Goal: Navigation & Orientation: Locate item on page

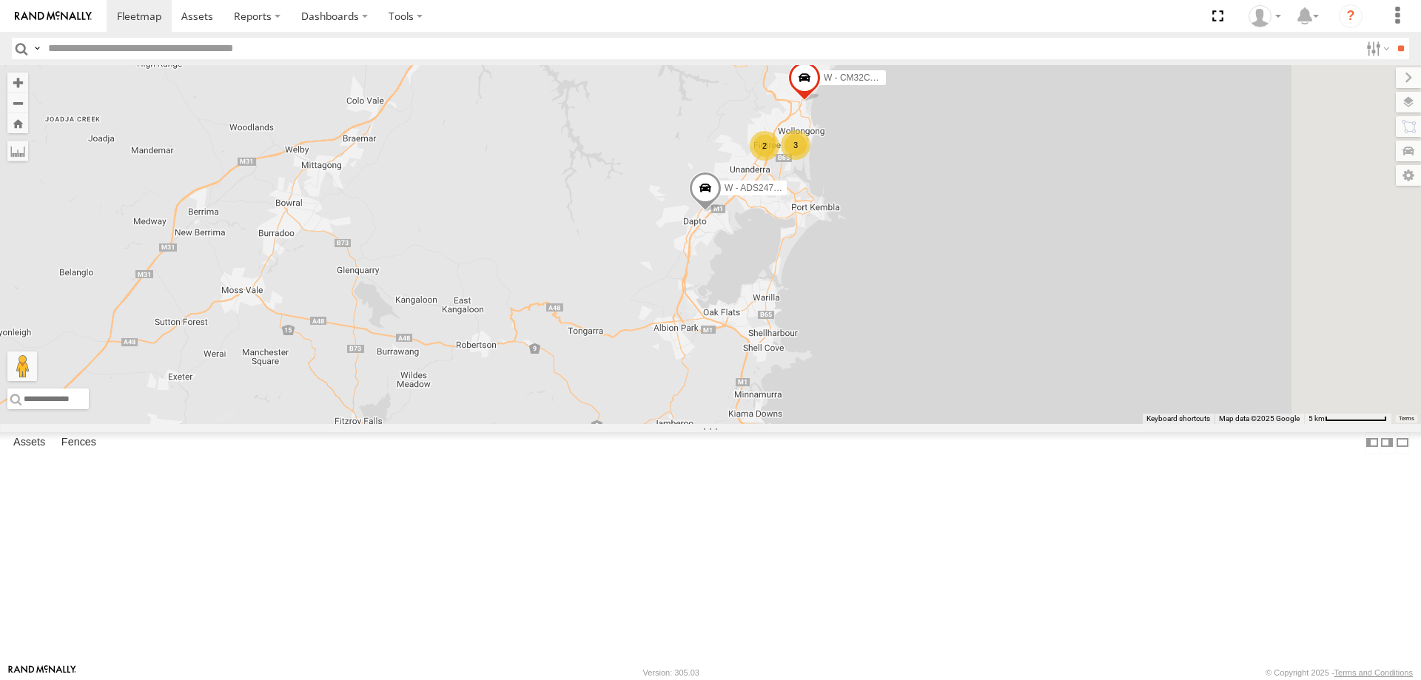
drag, startPoint x: 1113, startPoint y: 303, endPoint x: 885, endPoint y: 349, distance: 232.4
click at [1000, 383] on div "B - DG93WL - Josh Fahd C - FFZ14X- Ethan Hicks YHD56C - Samuel Fuimaono M - 2BS…" at bounding box center [710, 244] width 1421 height 359
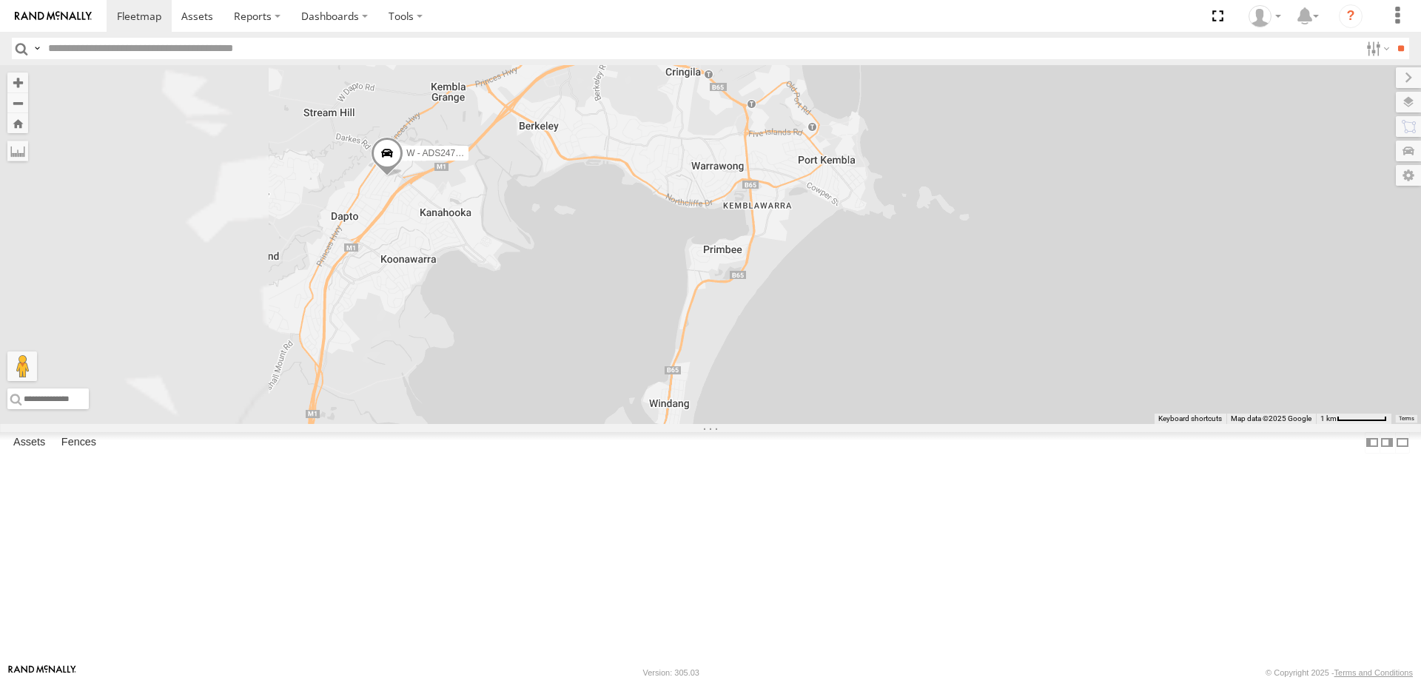
drag, startPoint x: 759, startPoint y: 363, endPoint x: 785, endPoint y: 372, distance: 27.6
click at [785, 372] on div "B - DG93WL - Josh Fahd C - FFZ14X- Ethan Hicks YHD56C - Samuel Fuimaono M - 2BS…" at bounding box center [710, 244] width 1421 height 359
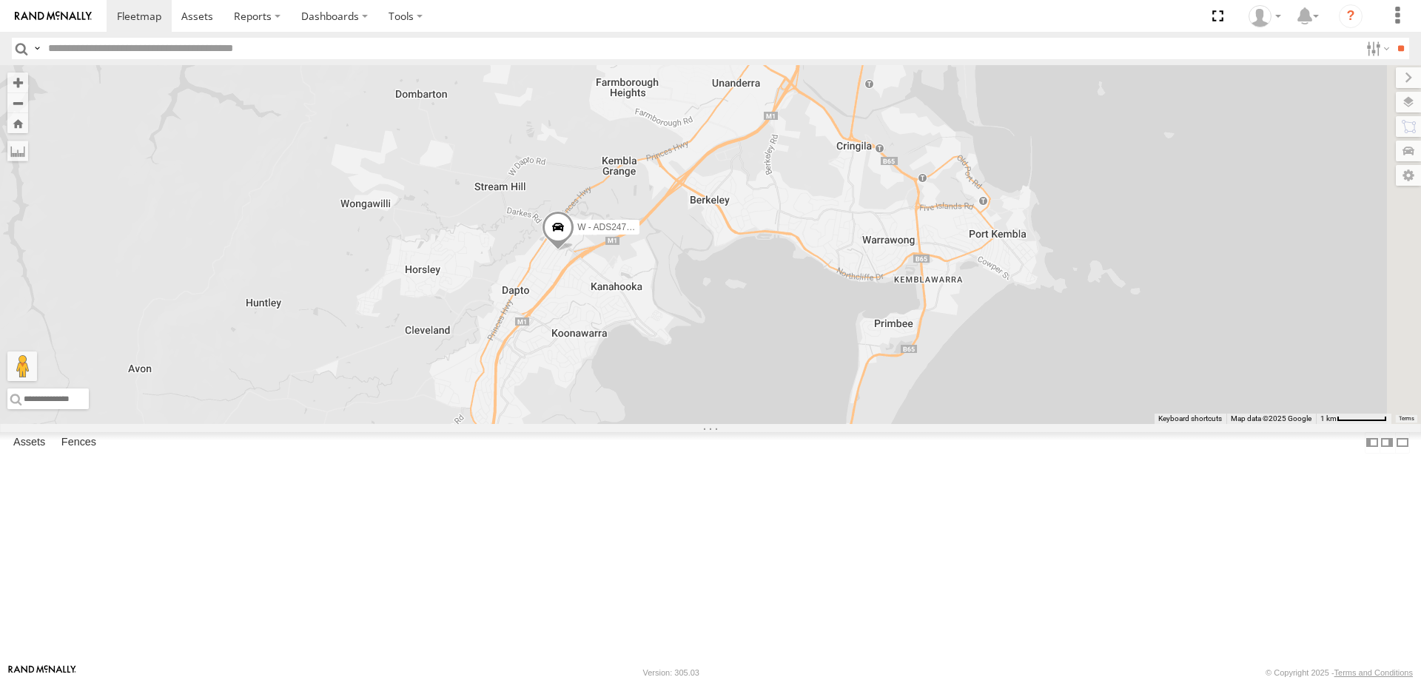
drag, startPoint x: 1174, startPoint y: 391, endPoint x: 971, endPoint y: 390, distance: 202.8
click at [973, 392] on div "B - DG93WL - Josh Fahd C - FFZ14X- Ethan Hicks YHD56C - Samuel Fuimaono M - 2BS…" at bounding box center [710, 244] width 1421 height 359
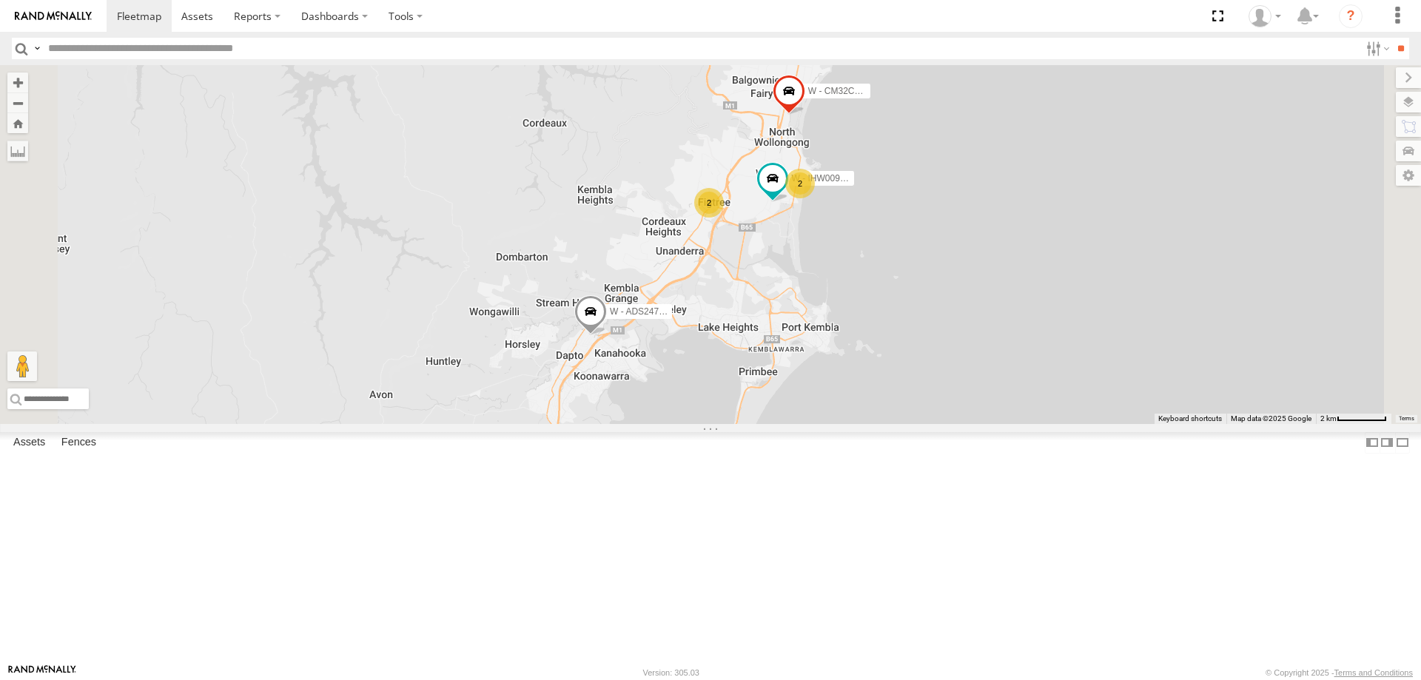
drag, startPoint x: 1228, startPoint y: 278, endPoint x: 1086, endPoint y: 372, distance: 170.8
click at [1157, 371] on div "B - DG93WL - Josh Fahd C - FFZ14X- Ethan Hicks YHD56C - Samuel Fuimaono M - 2BS…" at bounding box center [710, 244] width 1421 height 359
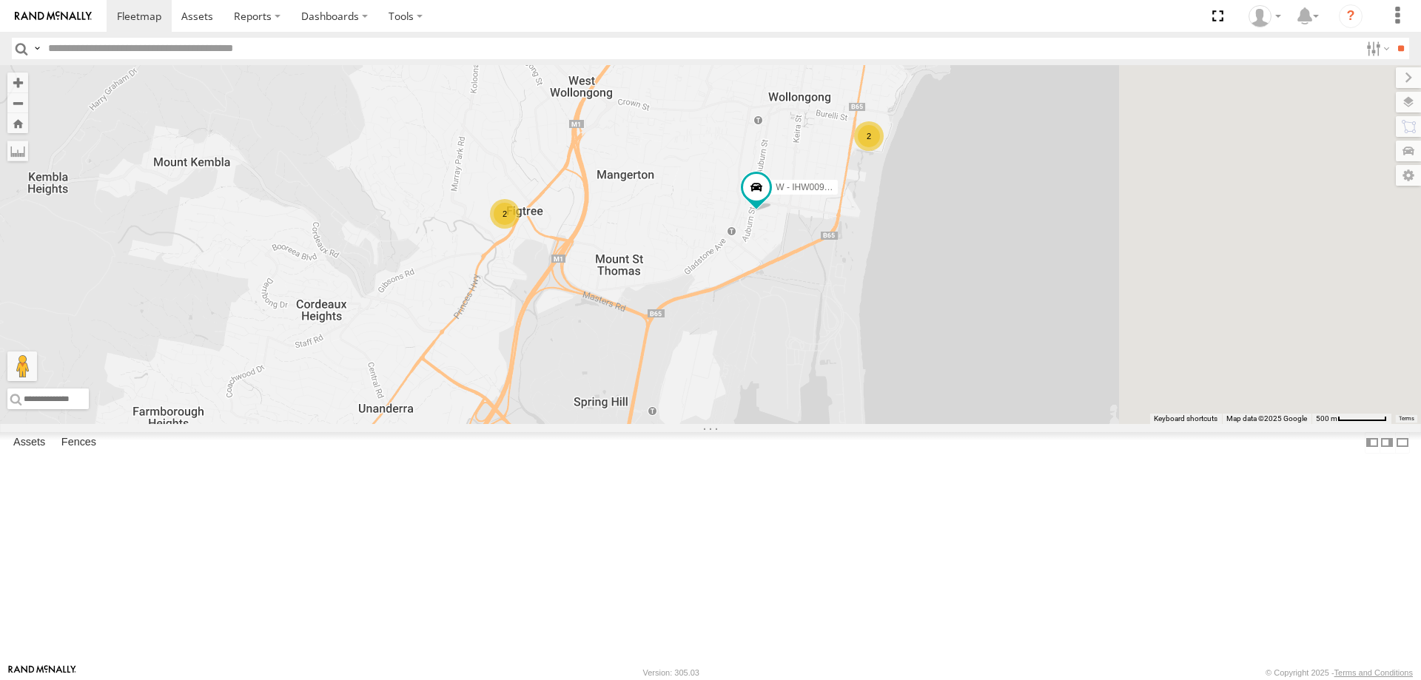
drag, startPoint x: 1044, startPoint y: 398, endPoint x: 1029, endPoint y: 404, distance: 16.6
click at [1029, 404] on div "B - DG93WL - Josh Fahd C - FFZ14X- Ethan Hicks YHD56C - Samuel Fuimaono M - 2BS…" at bounding box center [710, 244] width 1421 height 359
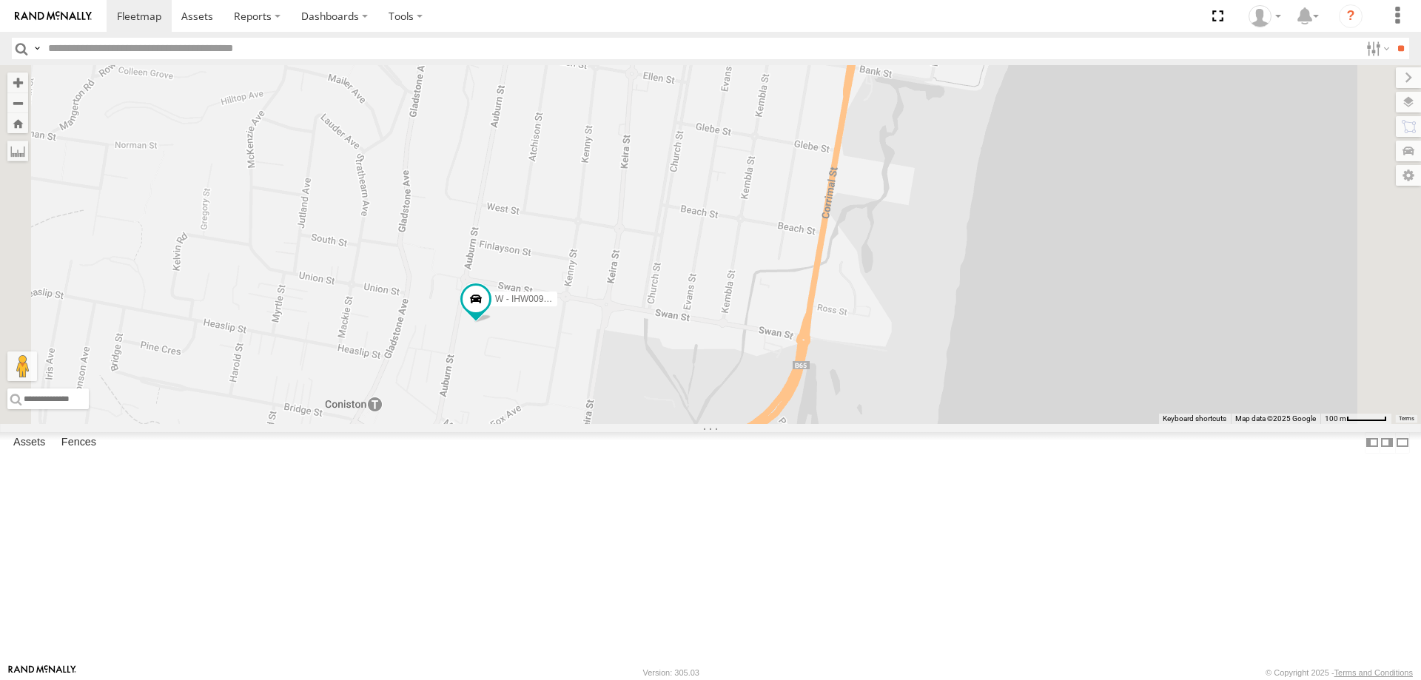
drag, startPoint x: 1103, startPoint y: 270, endPoint x: 1082, endPoint y: 335, distance: 68.3
click at [1082, 335] on div "W - IHW009 - Geoff Cooper W - IHW007 - Paul Whatman W - IHW010 - Scott Carey" at bounding box center [710, 244] width 1421 height 359
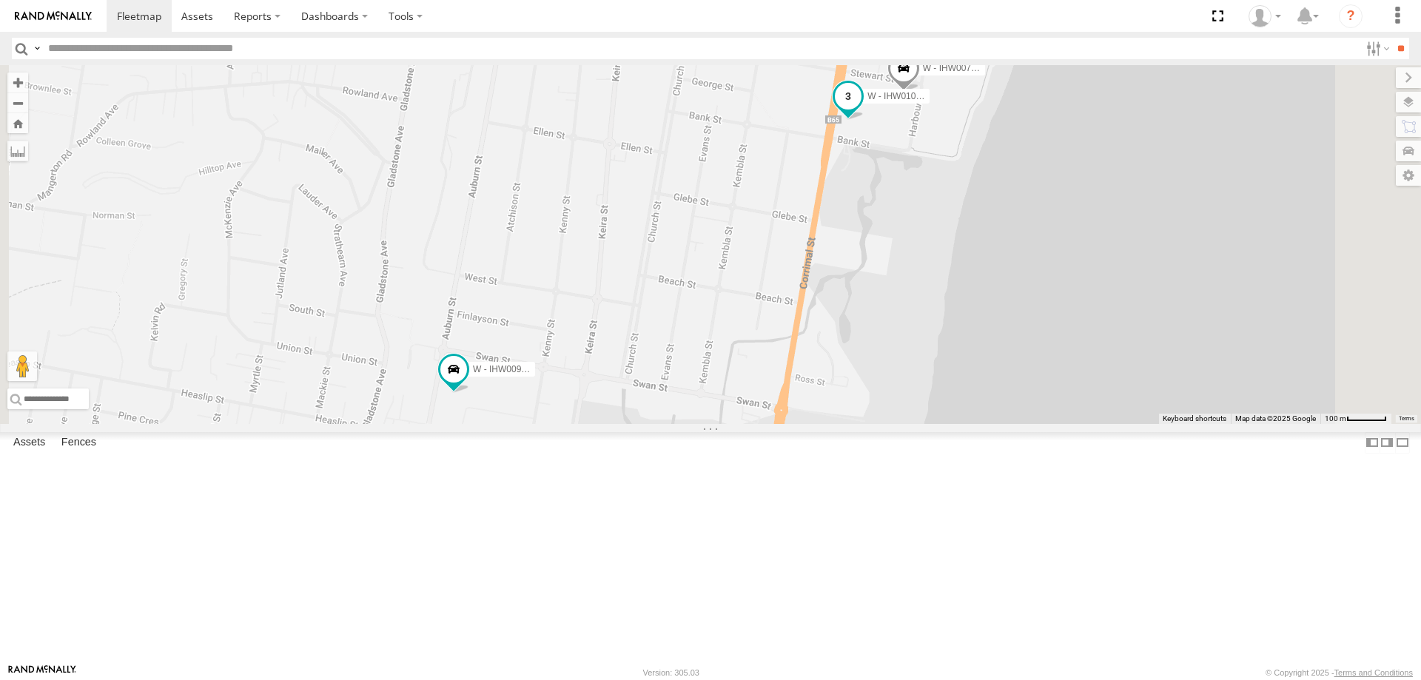
click at [861, 110] on span at bounding box center [848, 96] width 27 height 27
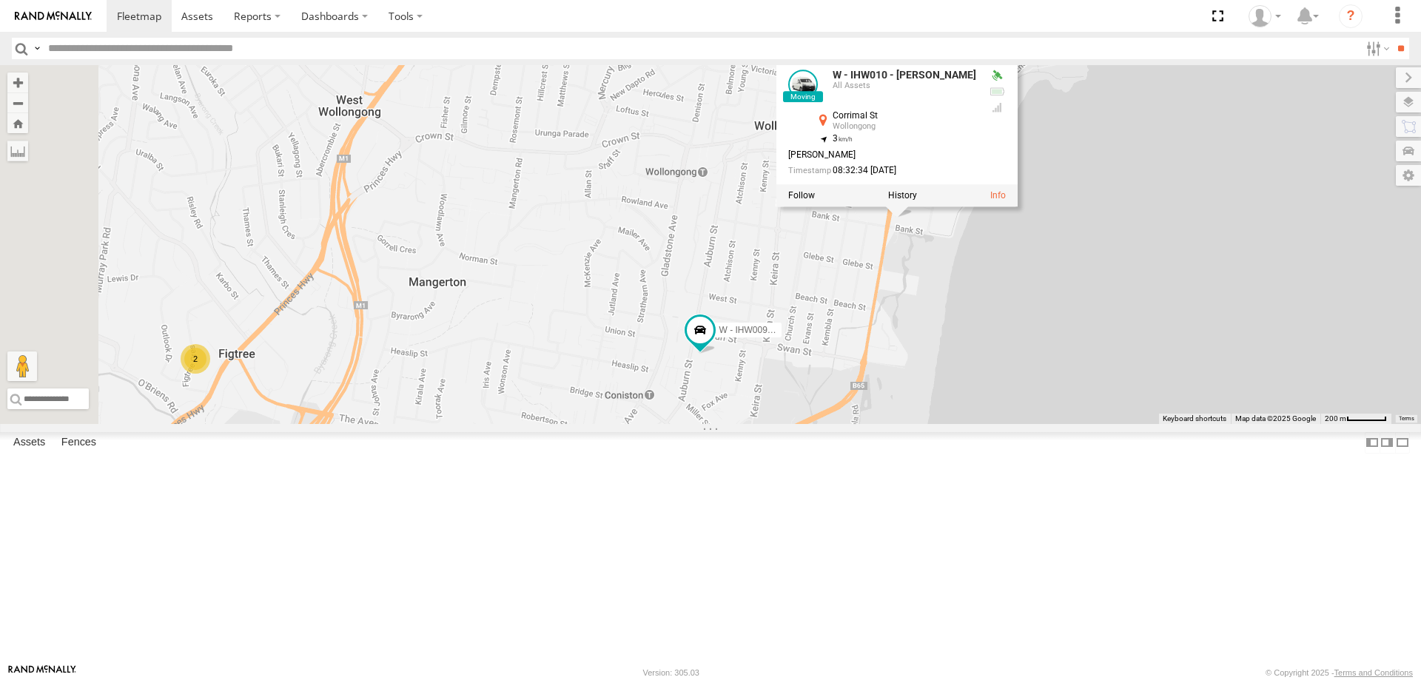
click at [1229, 424] on div "W - IHW009 - Geoff Cooper W - IHW007 - Paul Whatman W - IHW010 - Scott Carey W …" at bounding box center [710, 244] width 1421 height 359
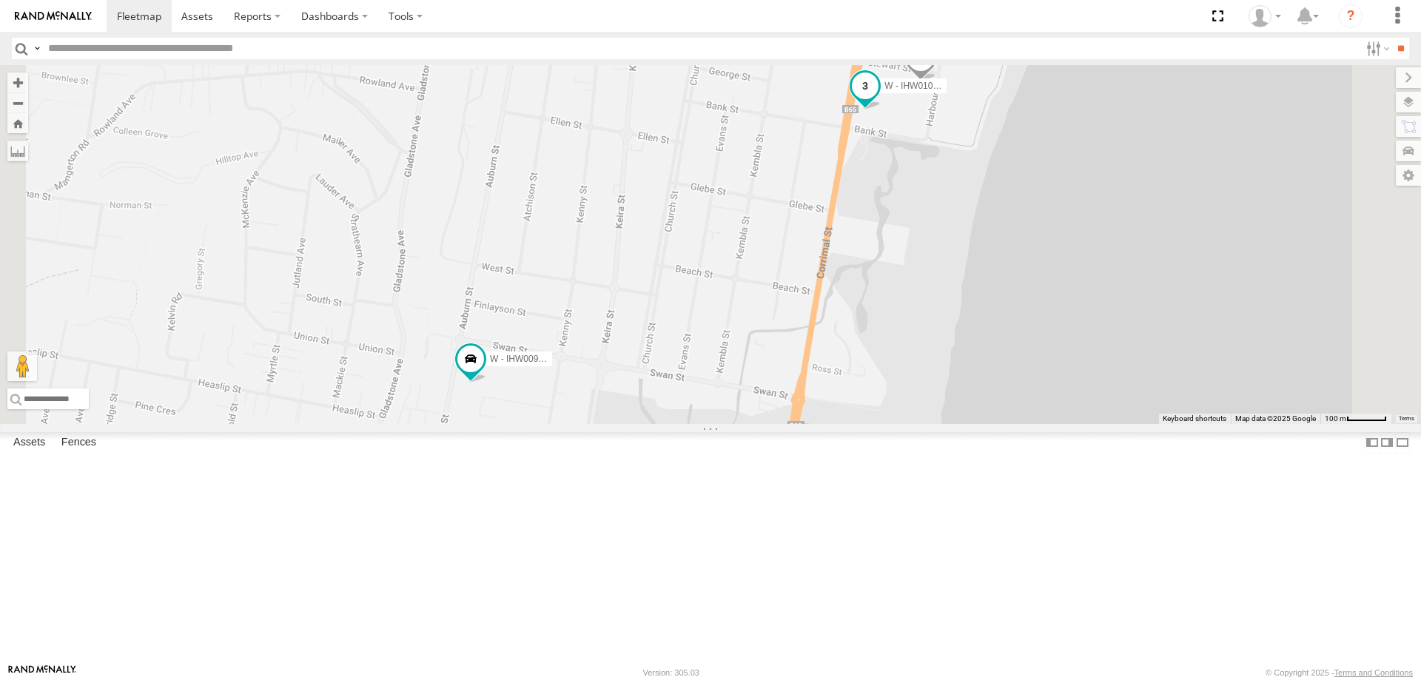
click at [879, 99] on span at bounding box center [865, 86] width 27 height 27
click at [885, 93] on label at bounding box center [870, 87] width 29 height 10
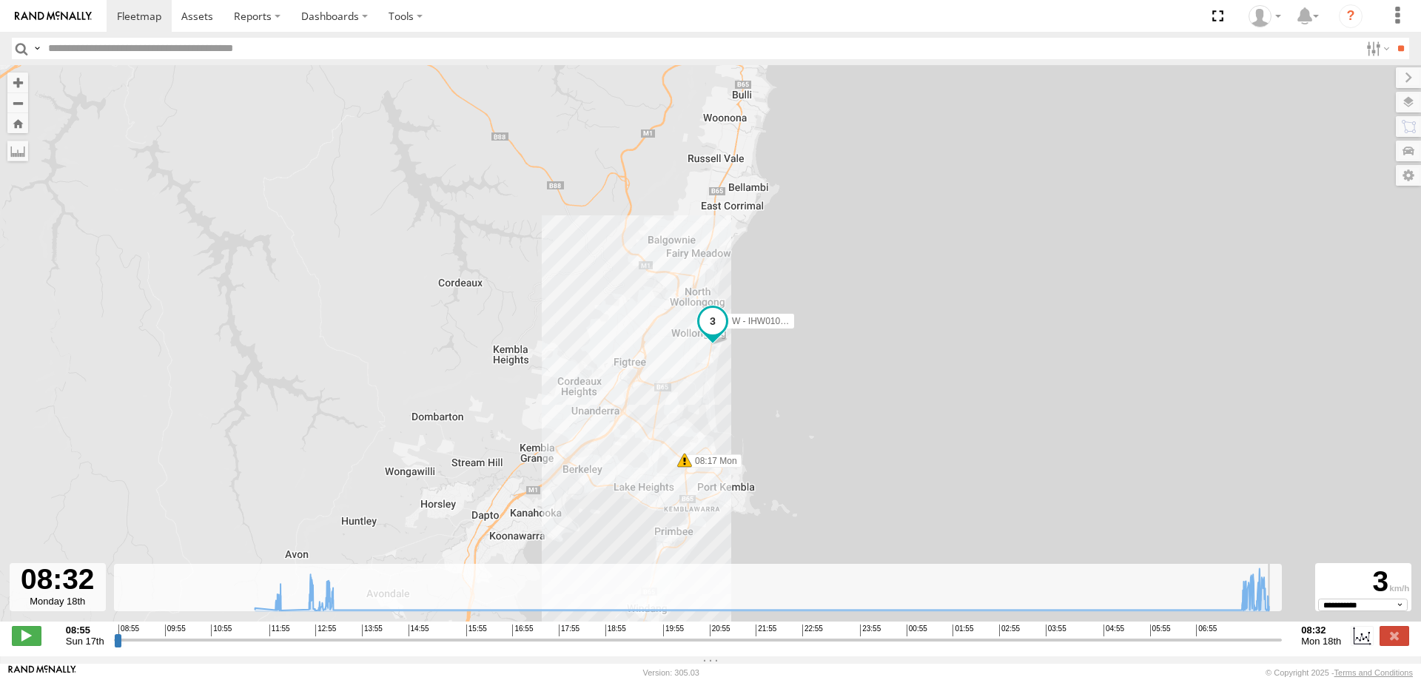
drag, startPoint x: 120, startPoint y: 650, endPoint x: 917, endPoint y: 528, distance: 806.3
type input "**********"
click at [1272, 647] on input "range" at bounding box center [698, 640] width 1169 height 14
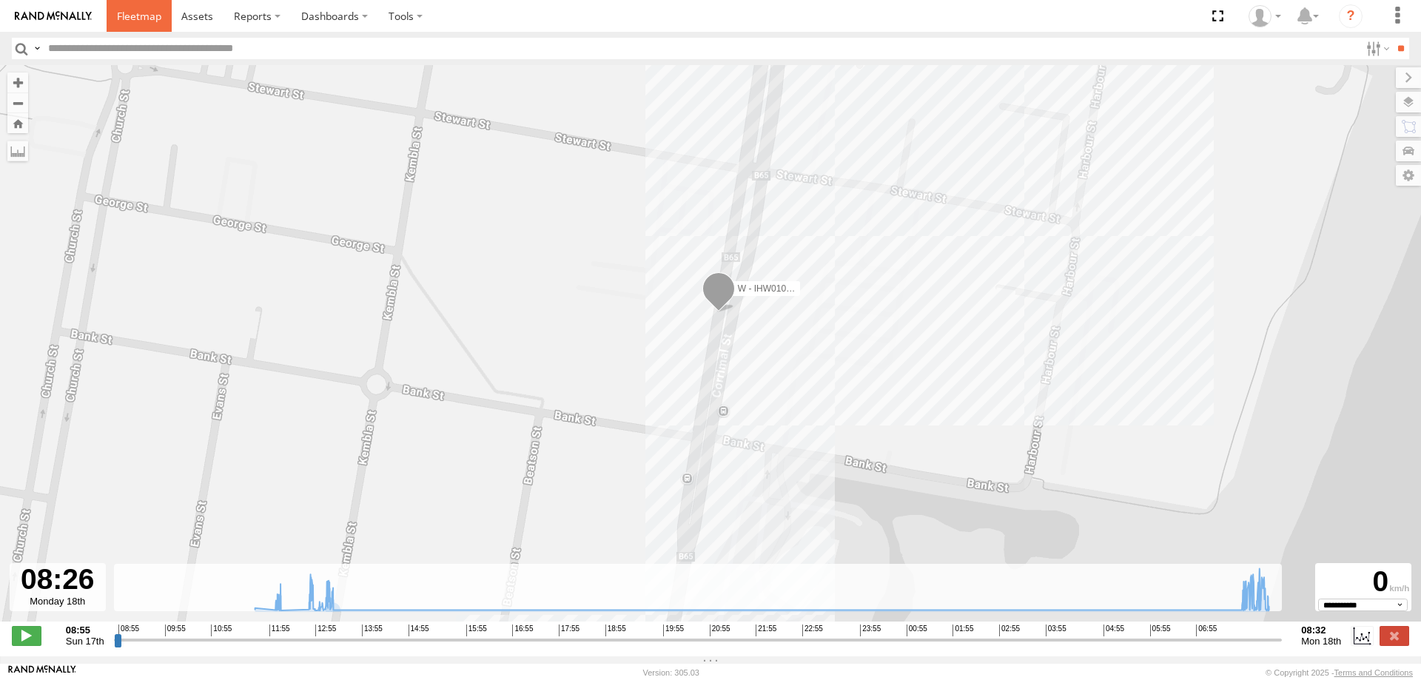
click at [130, 14] on span at bounding box center [139, 16] width 44 height 14
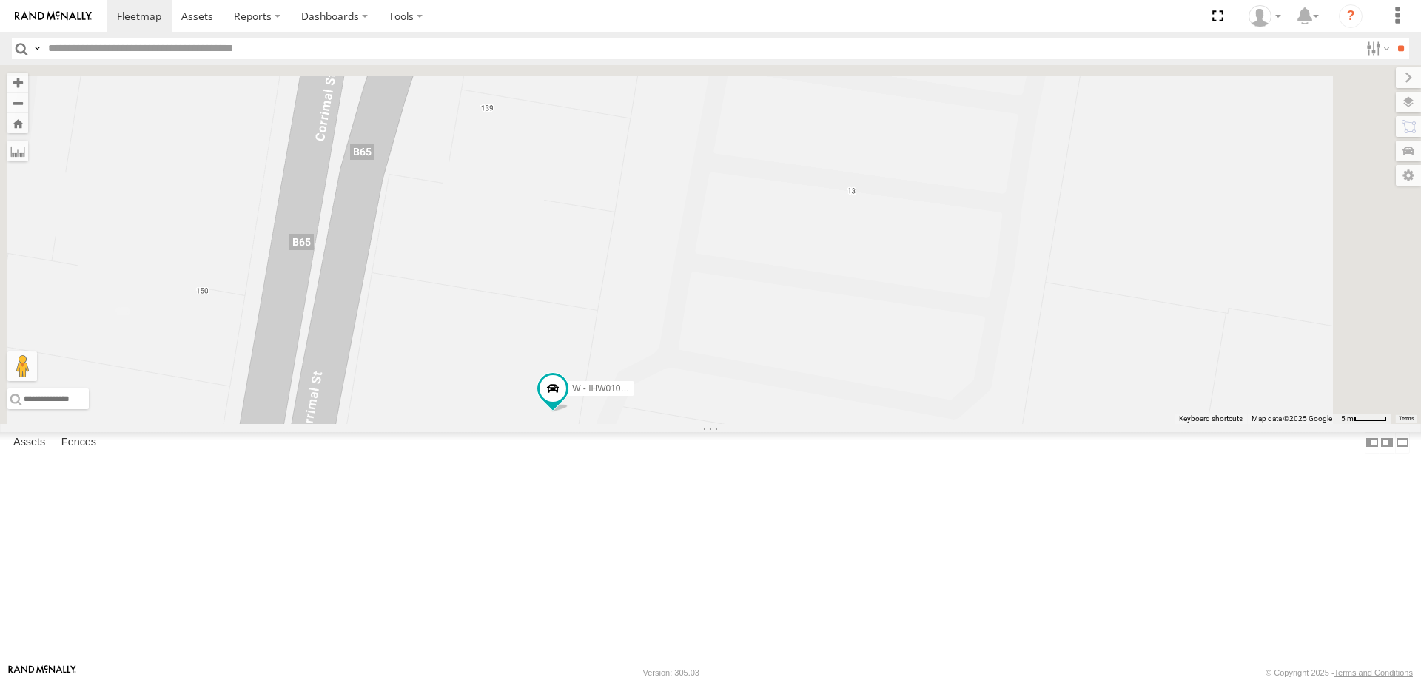
drag, startPoint x: 736, startPoint y: 221, endPoint x: 649, endPoint y: 441, distance: 236.3
click at [649, 424] on div "B - DG93WL - Josh Fahd C - FFZ14X- Ethan Hicks YHD56C - Samuel Fuimaono 3485186…" at bounding box center [710, 244] width 1421 height 359
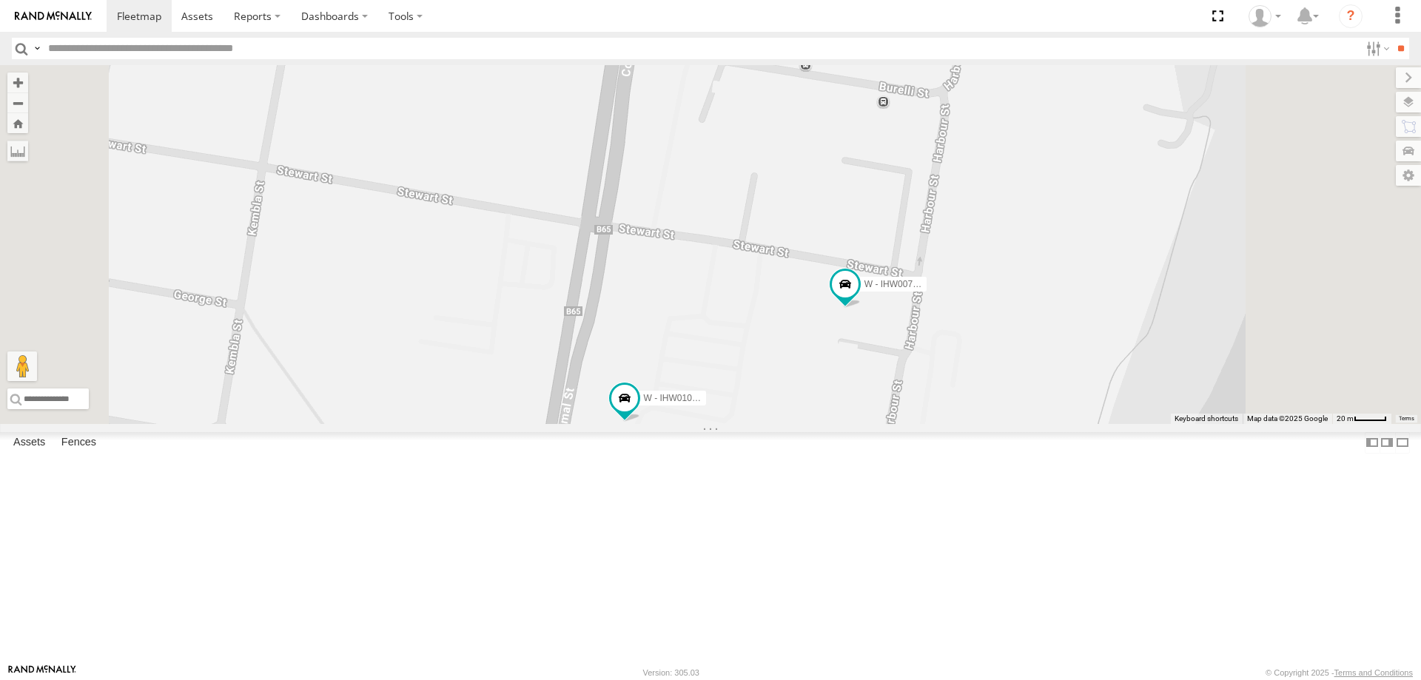
drag, startPoint x: 861, startPoint y: 476, endPoint x: 823, endPoint y: 453, distance: 44.8
click at [823, 424] on div "W - IHW010 - Scott Carey W - IHW007 - Paul Whatman" at bounding box center [710, 244] width 1421 height 359
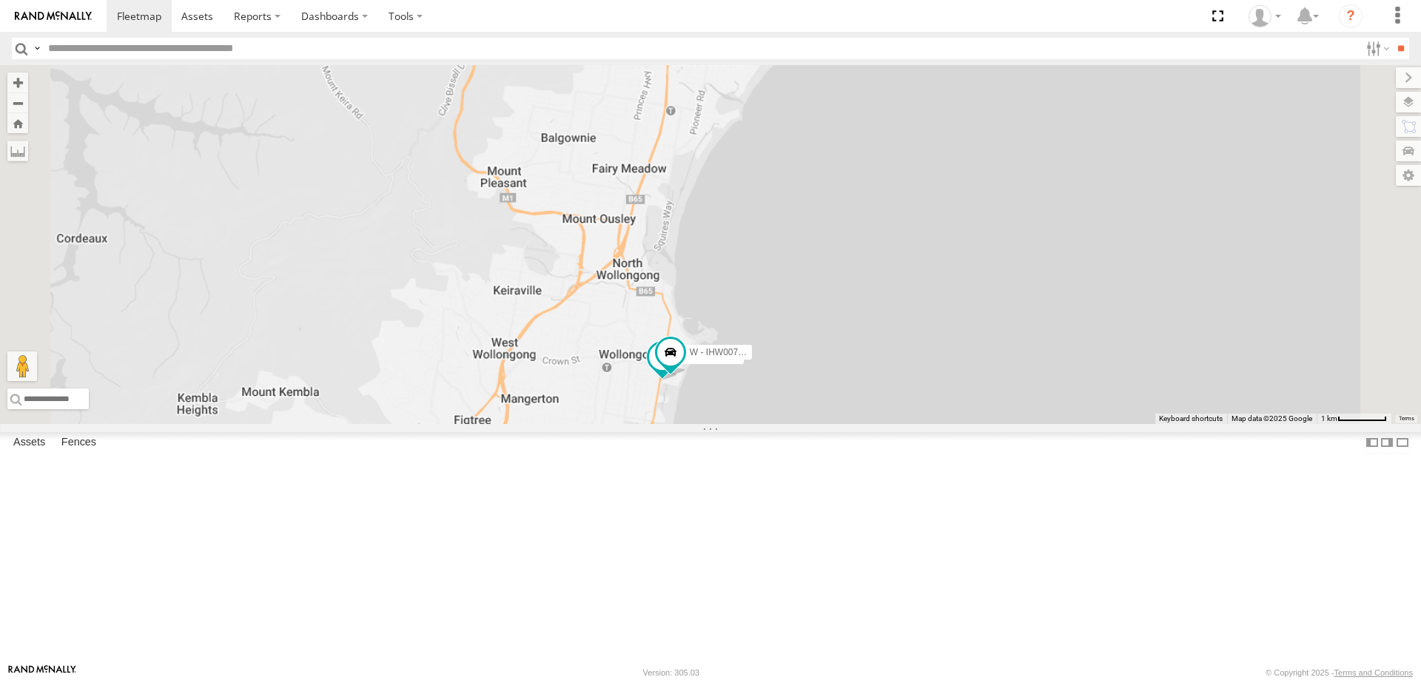
drag, startPoint x: 987, startPoint y: 619, endPoint x: 1012, endPoint y: 495, distance: 126.9
click at [1012, 424] on div "W - IHW010 - Scott Carey W - IHW007 - Paul Whatman" at bounding box center [710, 244] width 1421 height 359
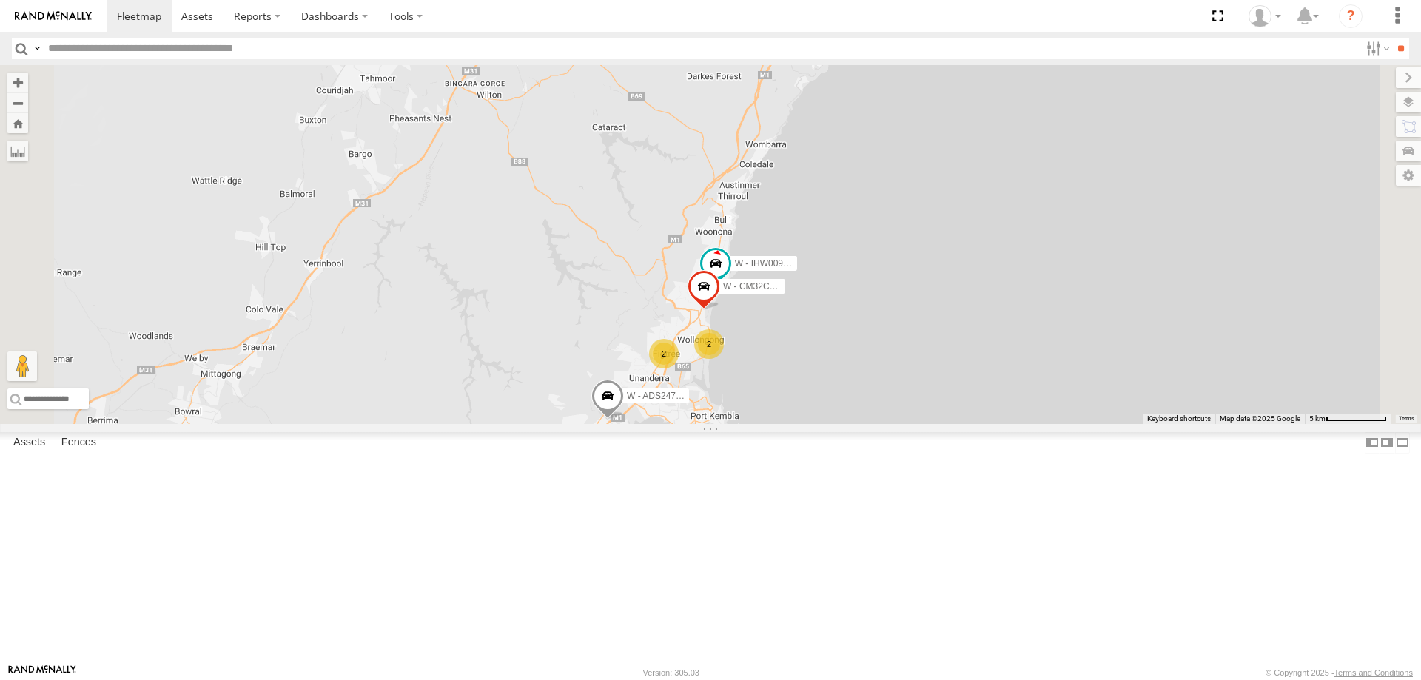
drag, startPoint x: 1127, startPoint y: 495, endPoint x: 1035, endPoint y: 496, distance: 91.8
click at [1036, 424] on div "W - IHW009 - Geoff Cooper W - ADS247 - Nassir Hull W - CM32CA - Transit 2 YHD56…" at bounding box center [710, 244] width 1421 height 359
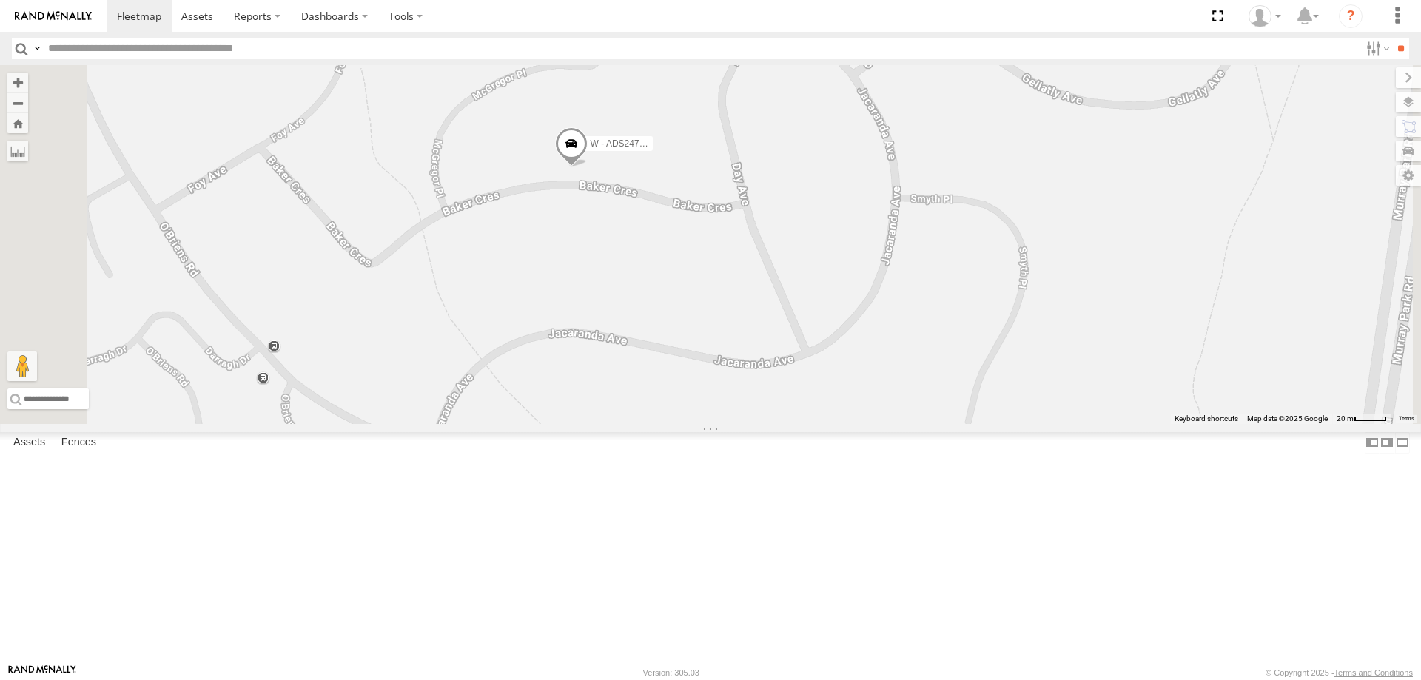
click at [588, 167] on span at bounding box center [571, 147] width 33 height 40
click at [591, 150] on label at bounding box center [576, 145] width 29 height 10
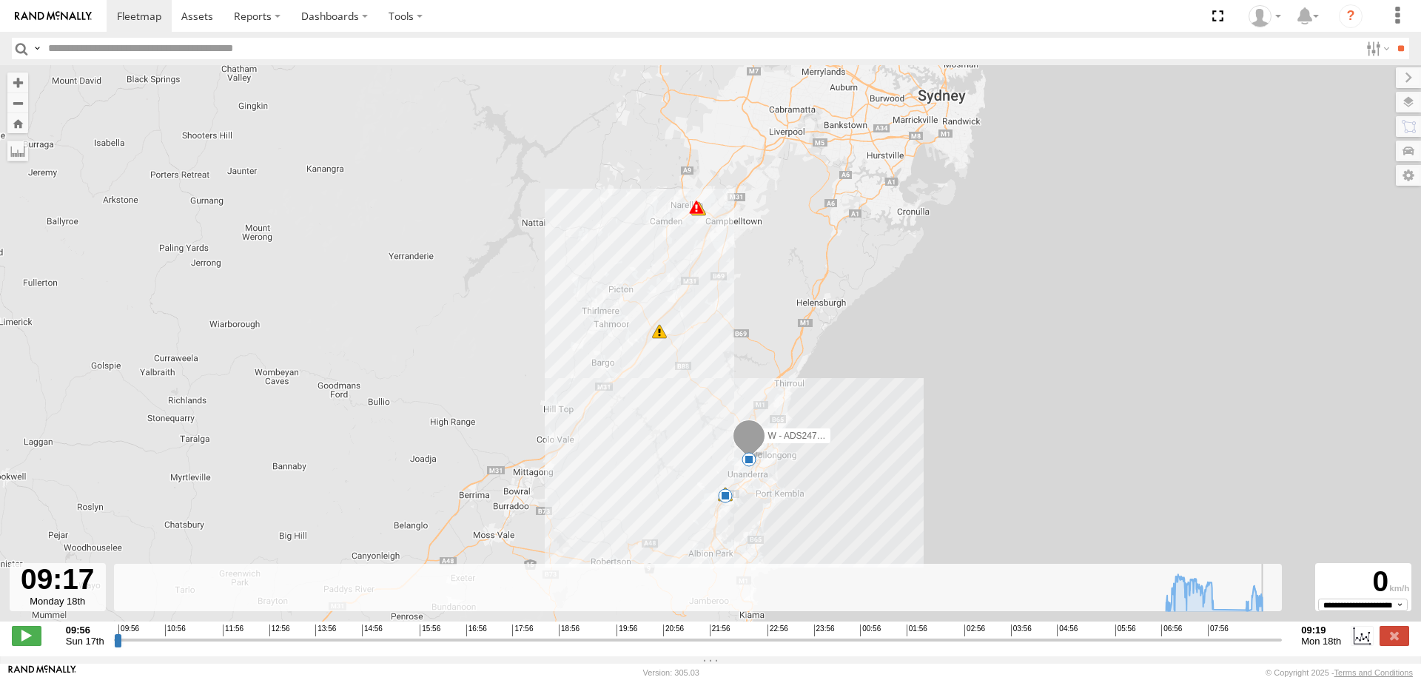
drag, startPoint x: 117, startPoint y: 647, endPoint x: 1276, endPoint y: 648, distance: 1159.0
type input "**********"
click at [1276, 647] on input "range" at bounding box center [698, 640] width 1169 height 14
click at [189, 19] on span at bounding box center [197, 16] width 32 height 14
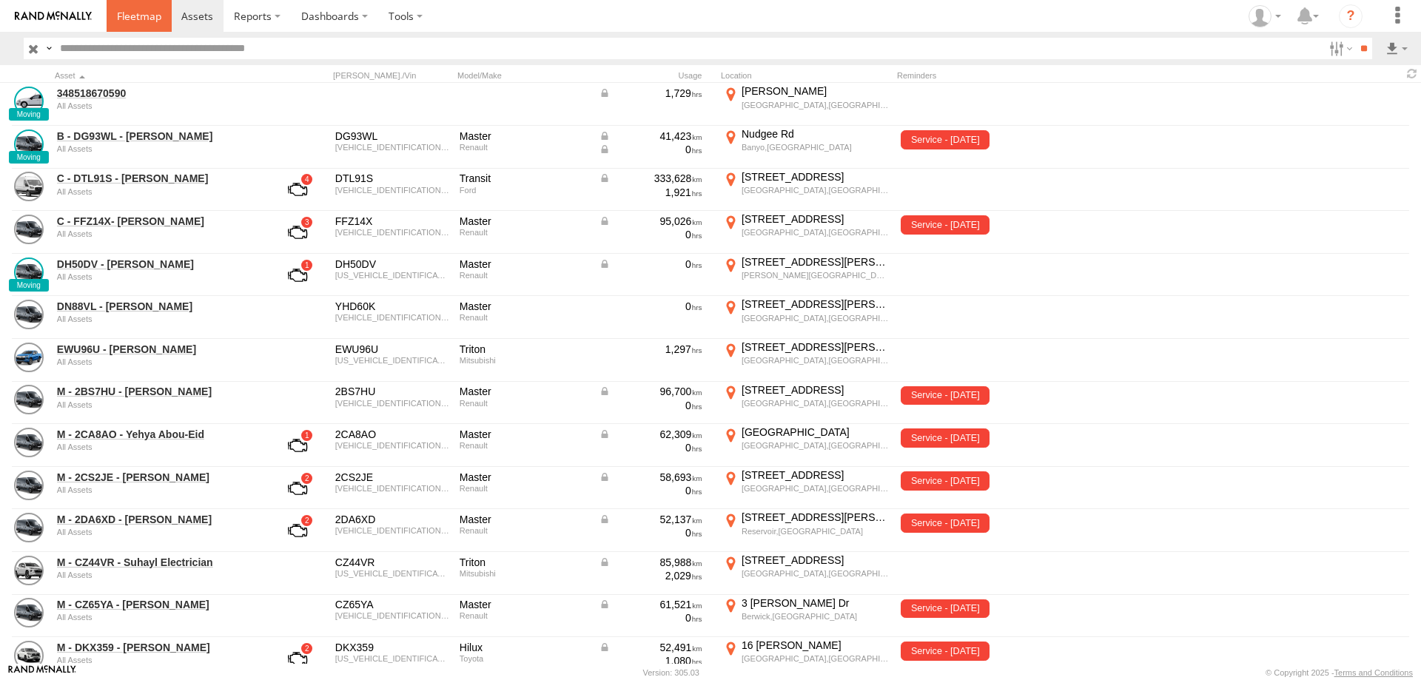
click at [152, 11] on span at bounding box center [139, 16] width 44 height 14
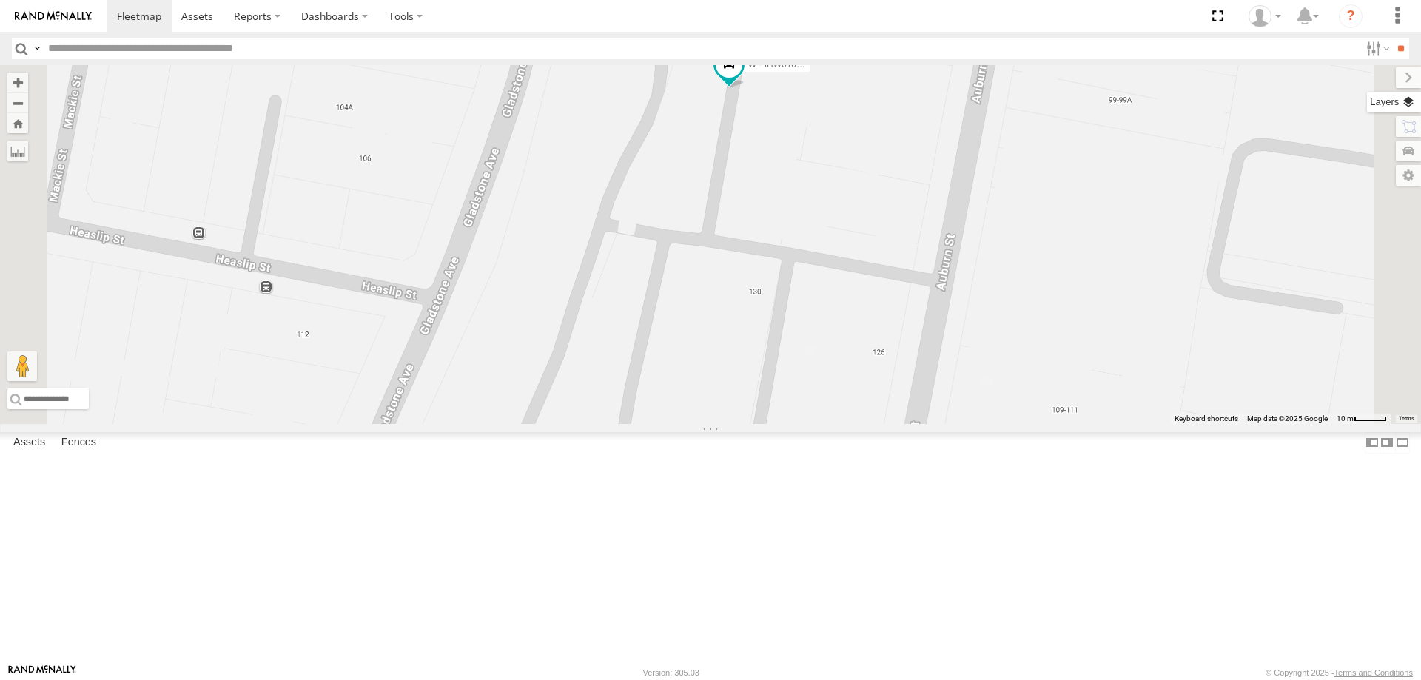
click at [1410, 101] on label at bounding box center [1394, 102] width 54 height 21
click at [0, 0] on label at bounding box center [0, 0] width 0 height 0
click at [0, 0] on span "Satellite" at bounding box center [0, 0] width 0 height 0
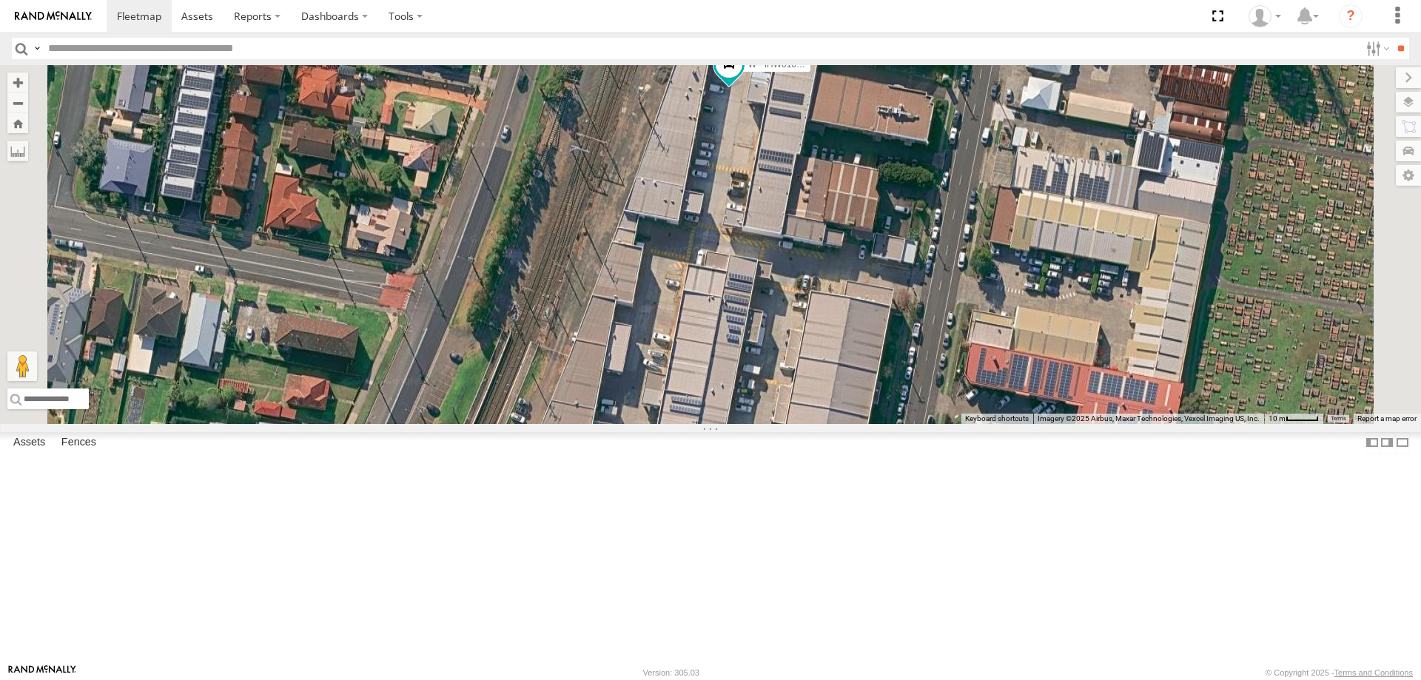
click at [0, 0] on span "Satellite" at bounding box center [0, 0] width 0 height 0
click at [0, 0] on span "Roadmap" at bounding box center [0, 0] width 0 height 0
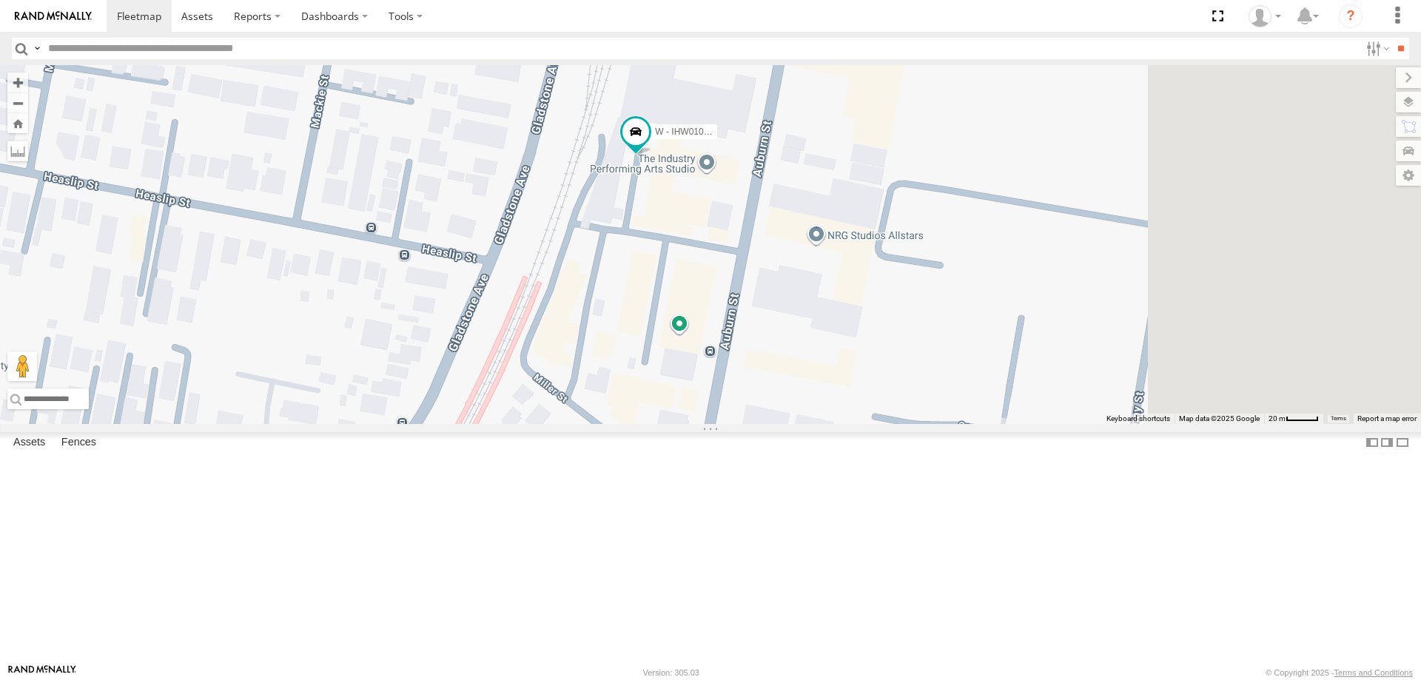
drag, startPoint x: 1116, startPoint y: 341, endPoint x: 937, endPoint y: 344, distance: 179.1
click at [947, 341] on div "B - DG93WL - Josh Fahd W - IHW009 - Geoff Cooper YHD56C - Samuel Fuimaono EWU96…" at bounding box center [710, 244] width 1421 height 359
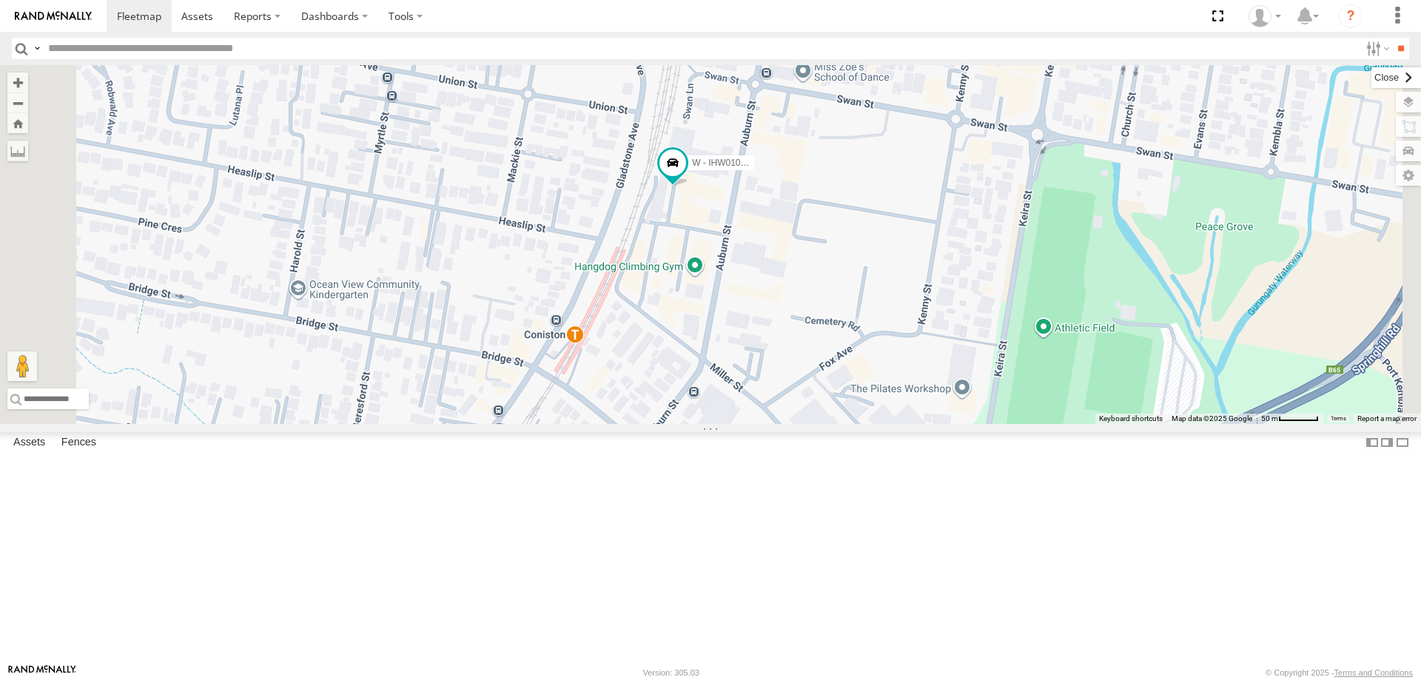
click at [1371, 73] on label at bounding box center [1396, 77] width 50 height 21
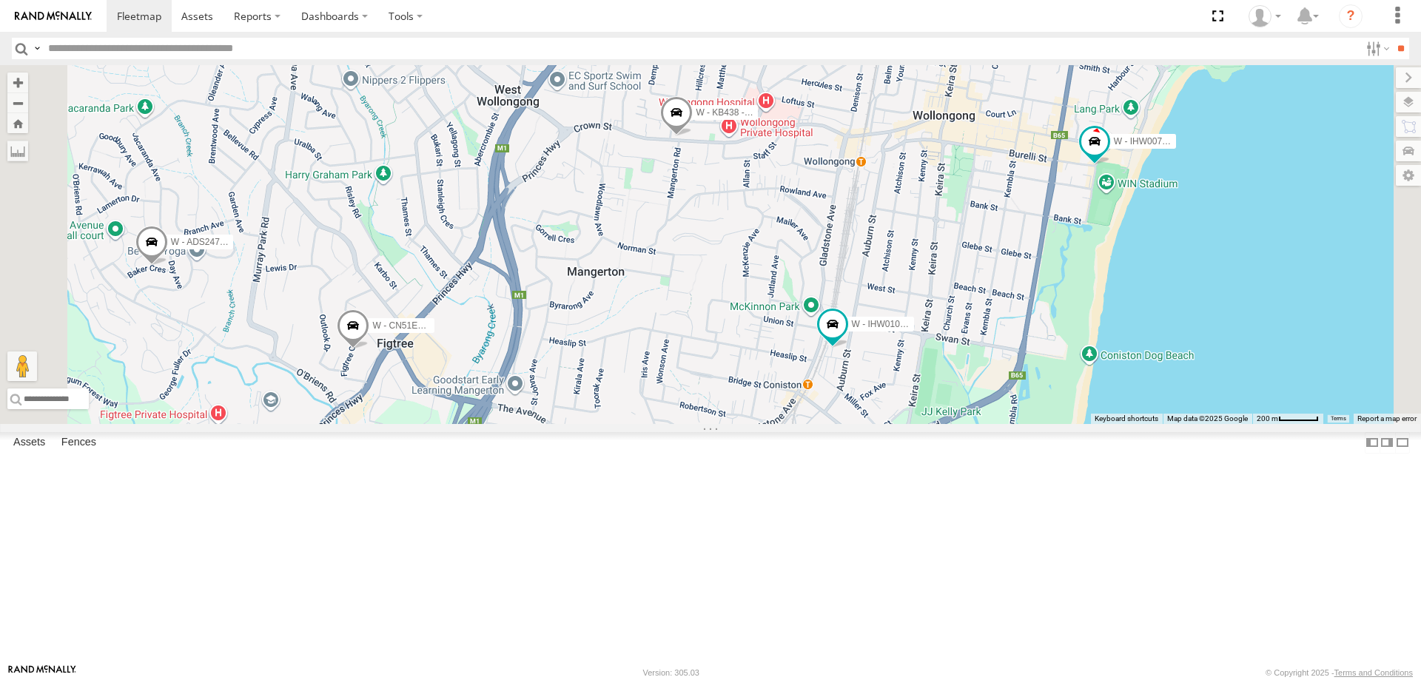
drag, startPoint x: 796, startPoint y: 197, endPoint x: 886, endPoint y: 305, distance: 140.8
click at [886, 305] on div "B - DG93WL - Josh Fahd W - IHW009 - Geoff Cooper YHD56C - Samuel Fuimaono EWU96…" at bounding box center [710, 244] width 1421 height 359
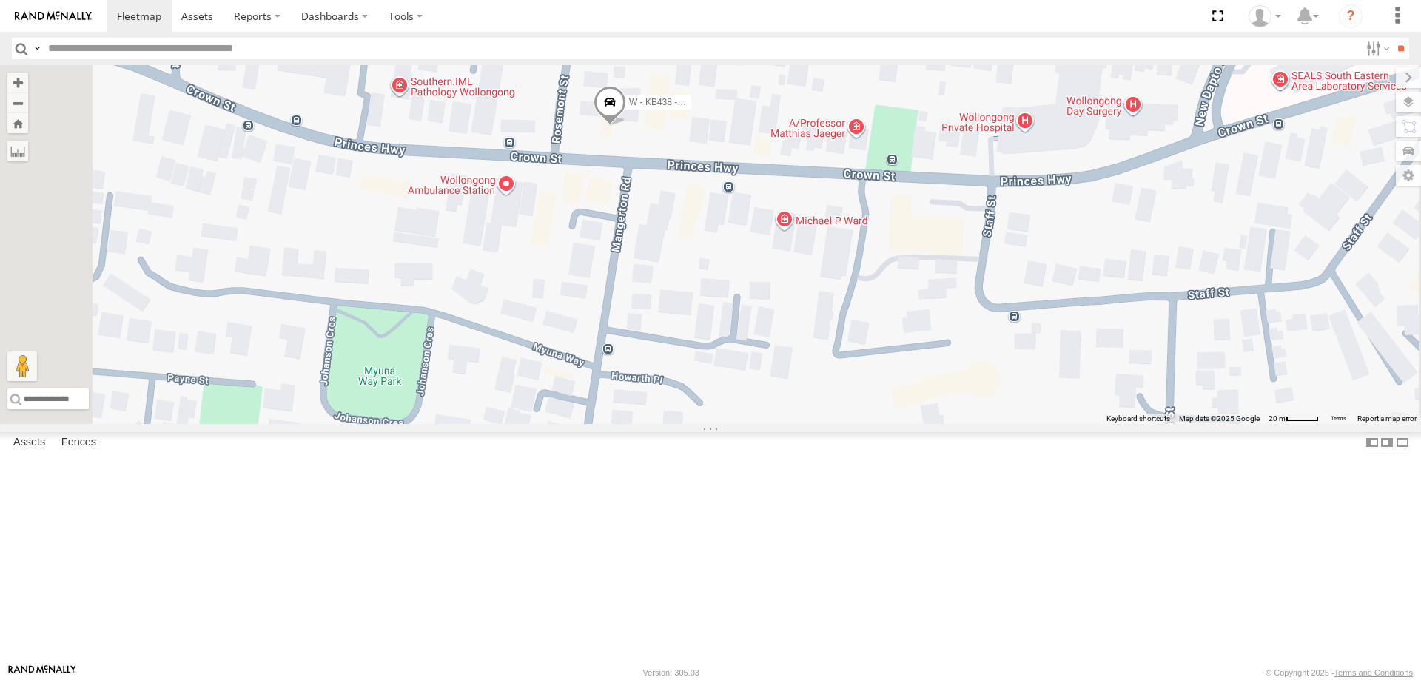
drag, startPoint x: 750, startPoint y: 289, endPoint x: 776, endPoint y: 337, distance: 53.6
click at [776, 337] on div "B - DG93WL - Josh Fahd W - IHW009 - Geoff Cooper YHD56C - Samuel Fuimaono EWU96…" at bounding box center [710, 244] width 1421 height 359
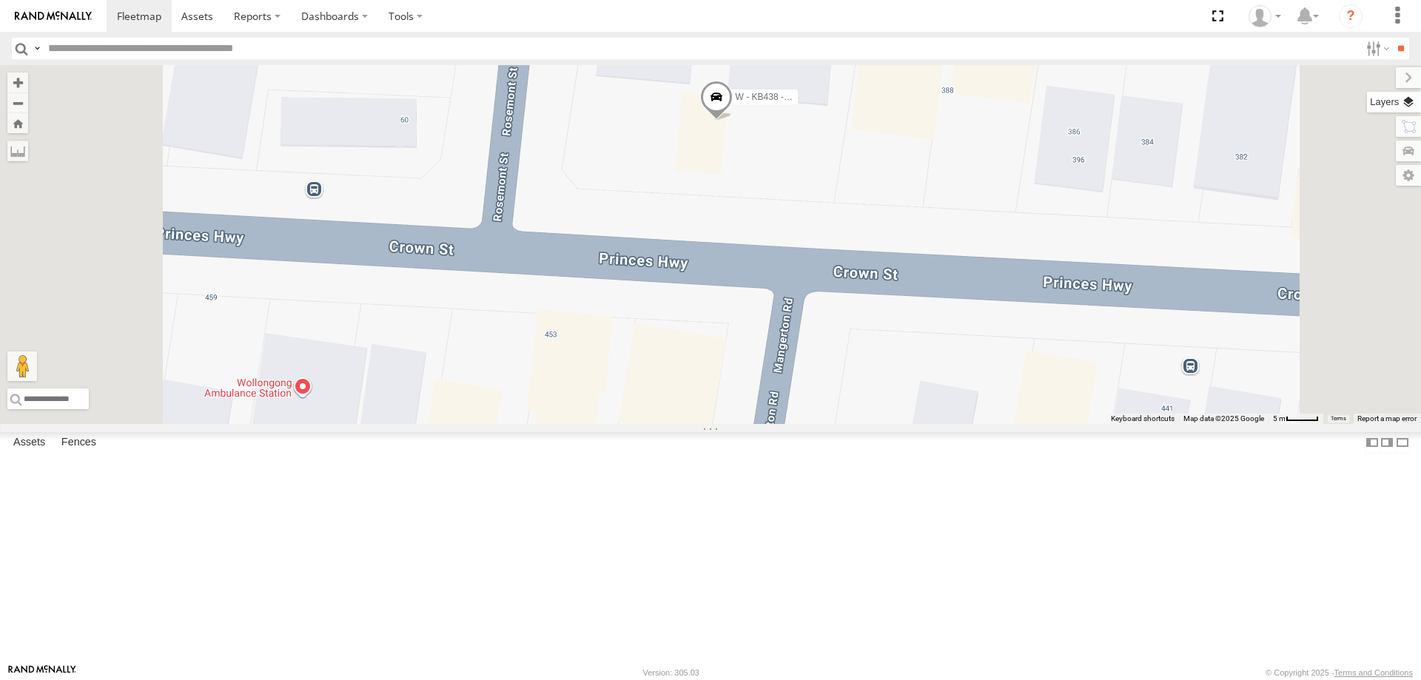
click at [1417, 101] on label at bounding box center [1394, 102] width 54 height 21
click at [0, 0] on span "Satellite" at bounding box center [0, 0] width 0 height 0
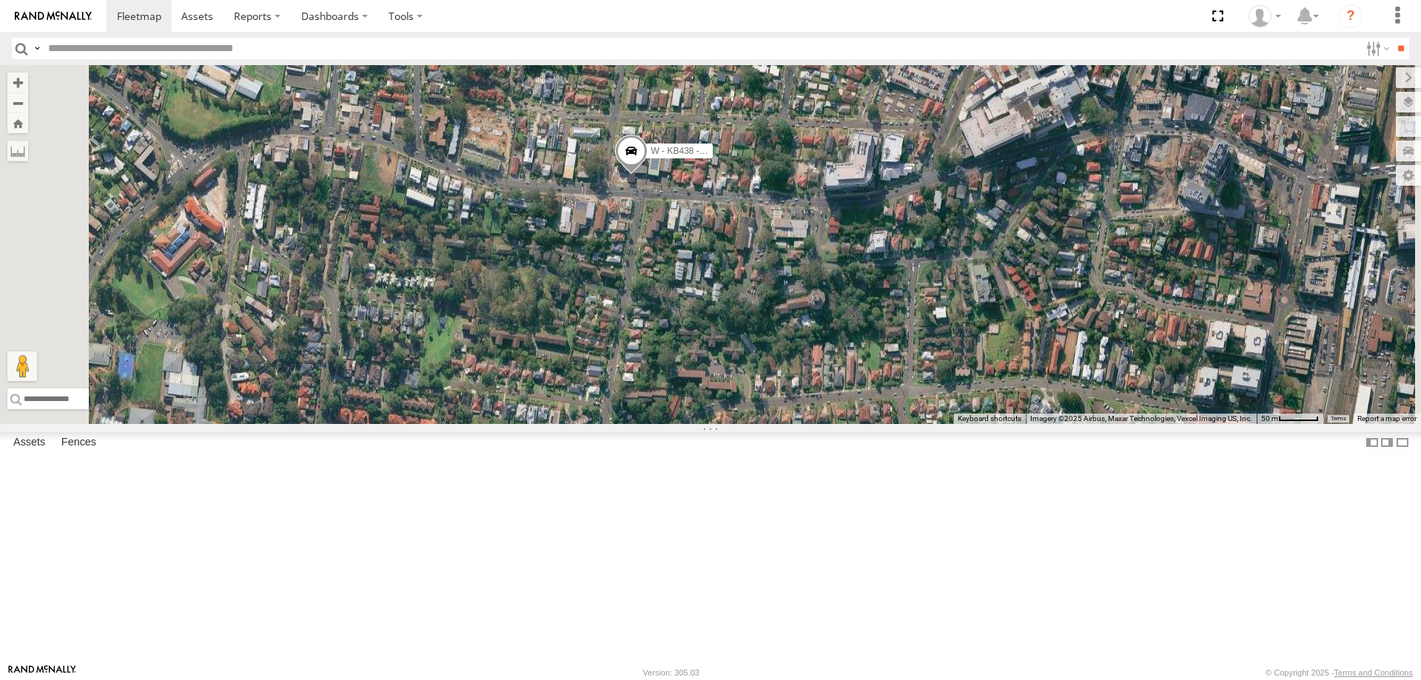
click at [0, 0] on span "Roadmap" at bounding box center [0, 0] width 0 height 0
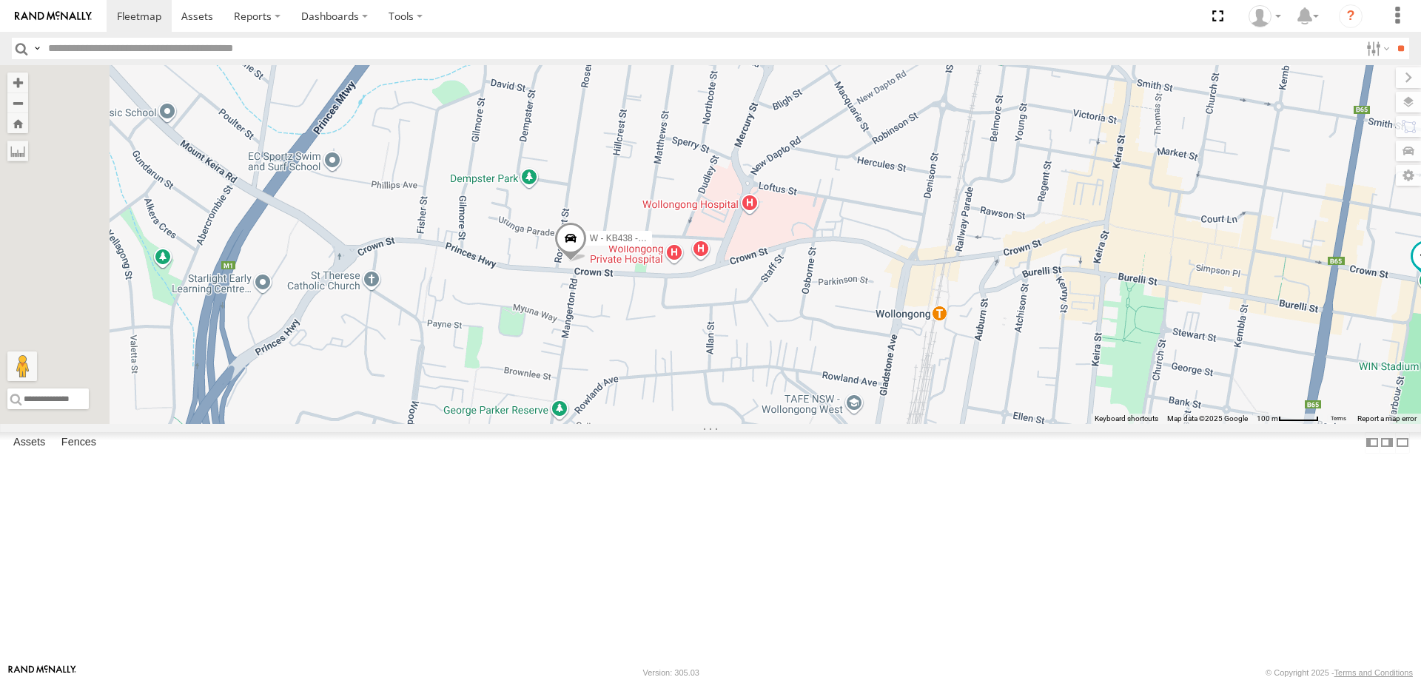
drag, startPoint x: 668, startPoint y: 392, endPoint x: 749, endPoint y: 392, distance: 80.7
click at [749, 392] on div "B - DG93WL - Josh Fahd W - IHW009 - Geoff Cooper YHD56C - Samuel Fuimaono EWU96…" at bounding box center [710, 244] width 1421 height 359
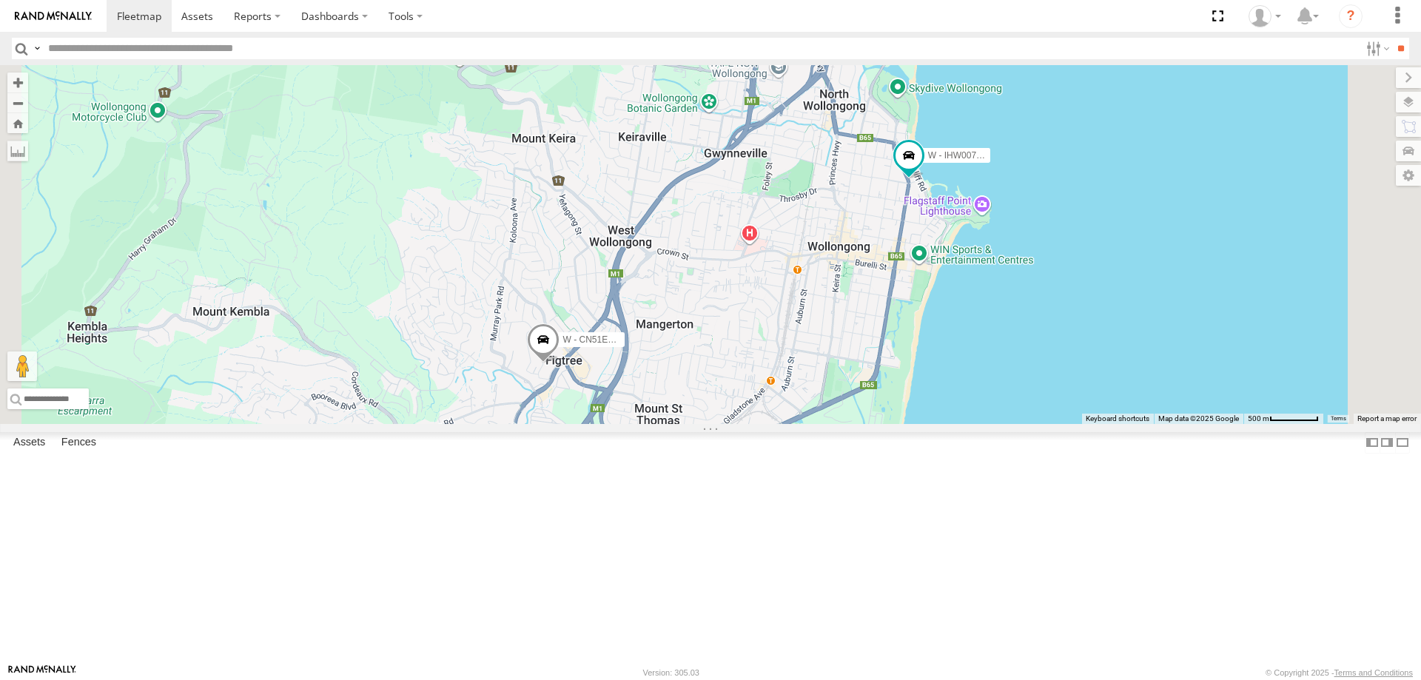
drag, startPoint x: 1024, startPoint y: 495, endPoint x: 1018, endPoint y: 439, distance: 56.6
click at [1018, 424] on div "W - CN51ES - Cameron Ashby W - IHW007 - Paul Whatman W - CM32CA - Transit" at bounding box center [710, 244] width 1421 height 359
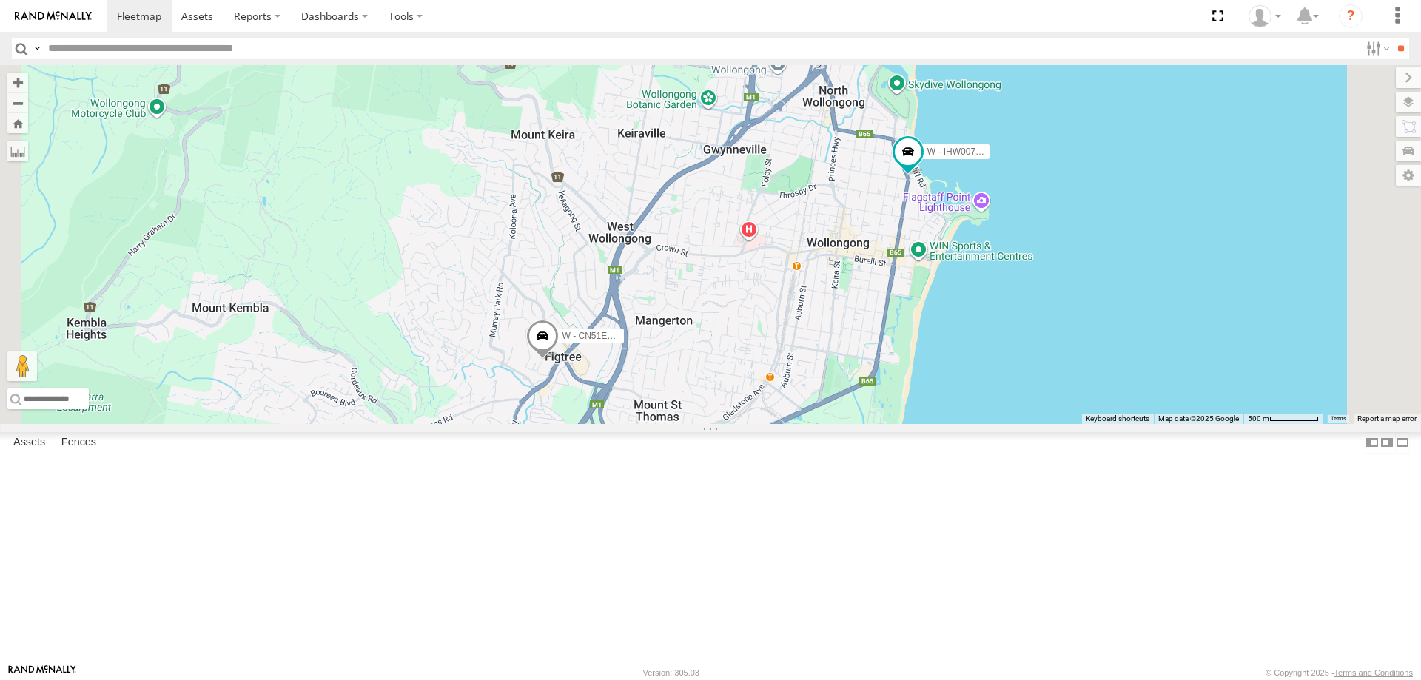
drag, startPoint x: 979, startPoint y: 513, endPoint x: 969, endPoint y: 277, distance: 236.3
click at [969, 277] on div "W - CN51ES - Cameron Ashby W - IHW007 - Paul Whatman W - CM32CA - Transit" at bounding box center [710, 244] width 1421 height 359
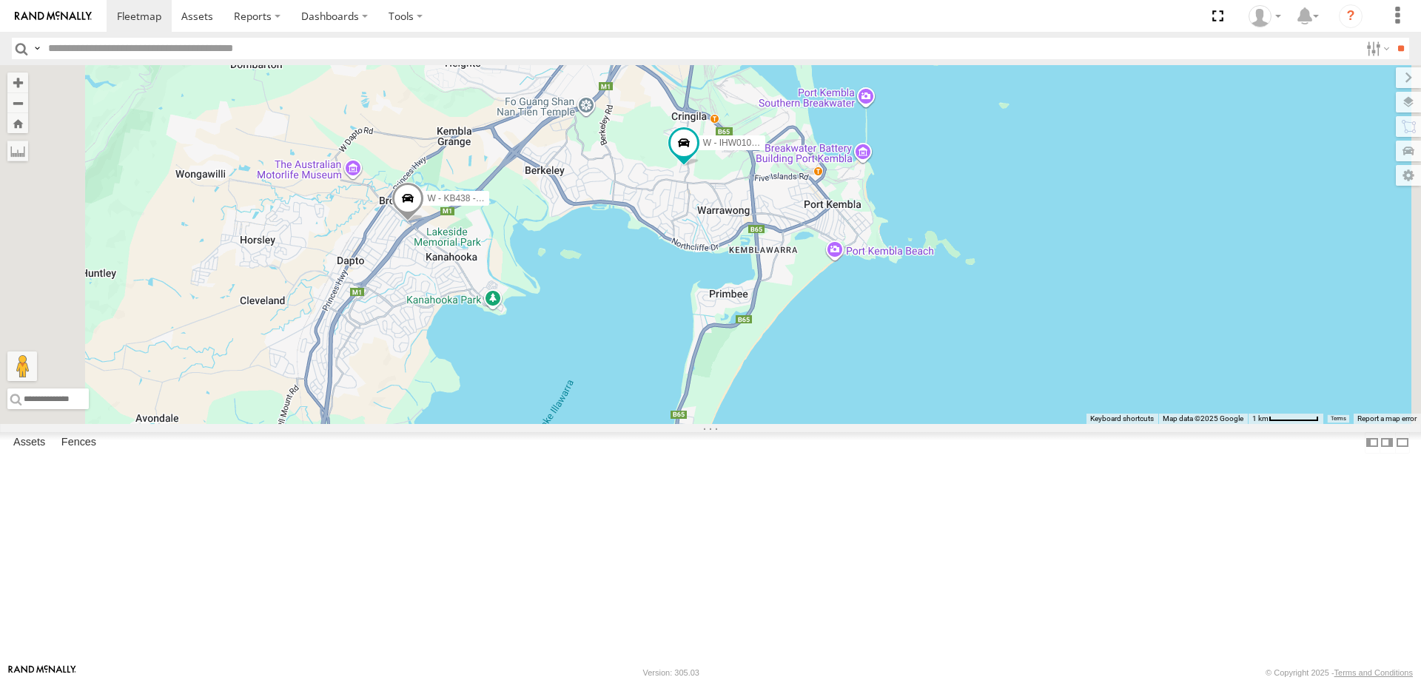
drag, startPoint x: 916, startPoint y: 361, endPoint x: 913, endPoint y: 353, distance: 8.4
click at [913, 353] on div "W - CN51ES - Cameron Ashby W - IHW007 - Paul Whatman W - CM32CA - Transit W - K…" at bounding box center [710, 244] width 1421 height 359
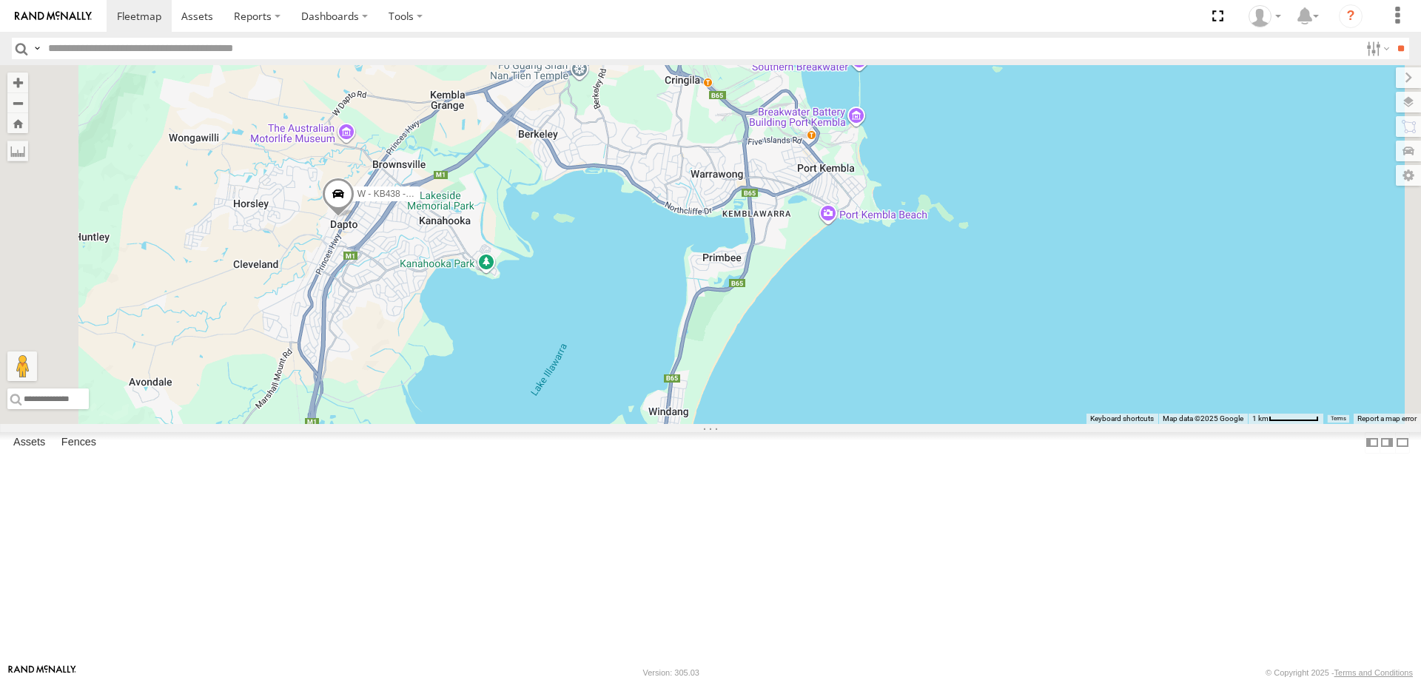
drag, startPoint x: 993, startPoint y: 494, endPoint x: 973, endPoint y: 282, distance: 212.6
click at [975, 283] on div "W - KB438 - [PERSON_NAME]" at bounding box center [710, 244] width 1421 height 359
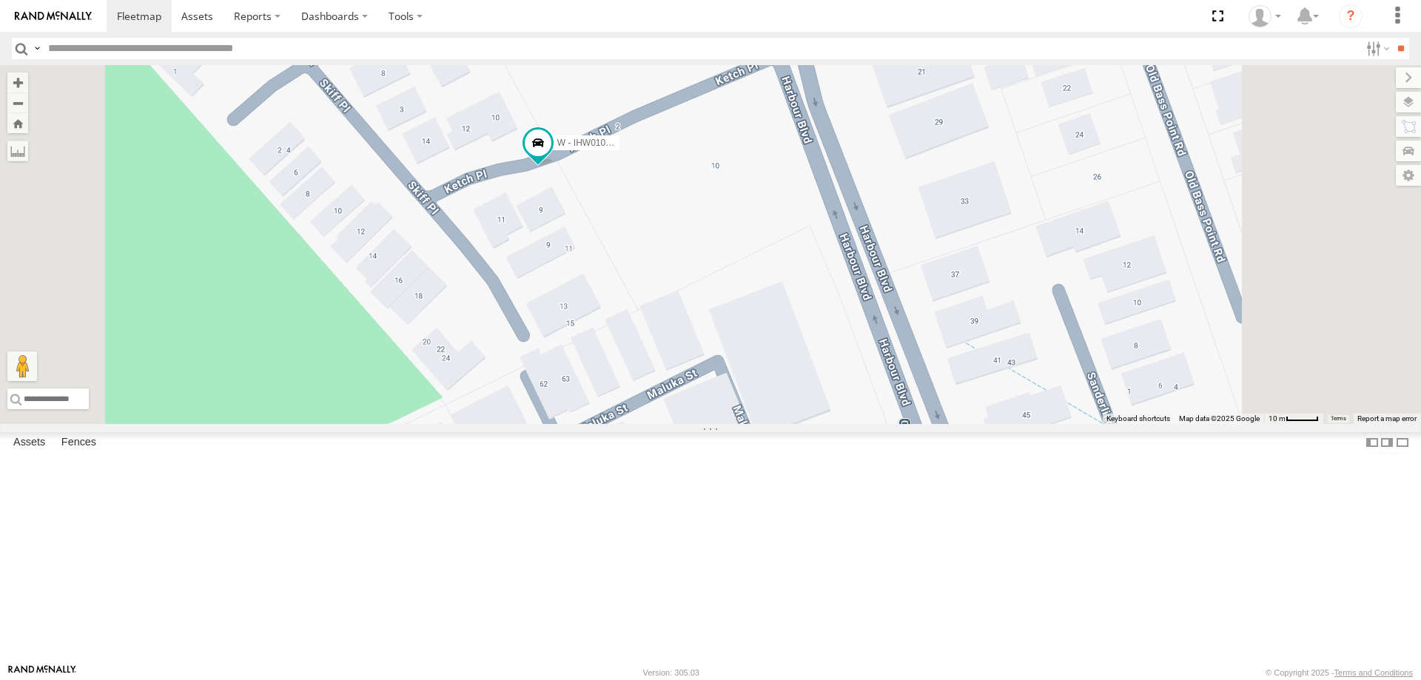
drag, startPoint x: 935, startPoint y: 386, endPoint x: 878, endPoint y: 250, distance: 147.6
click at [888, 233] on div "W - KB438 - Navarone Darjani W - IHW010 - Scott Carey" at bounding box center [710, 244] width 1421 height 359
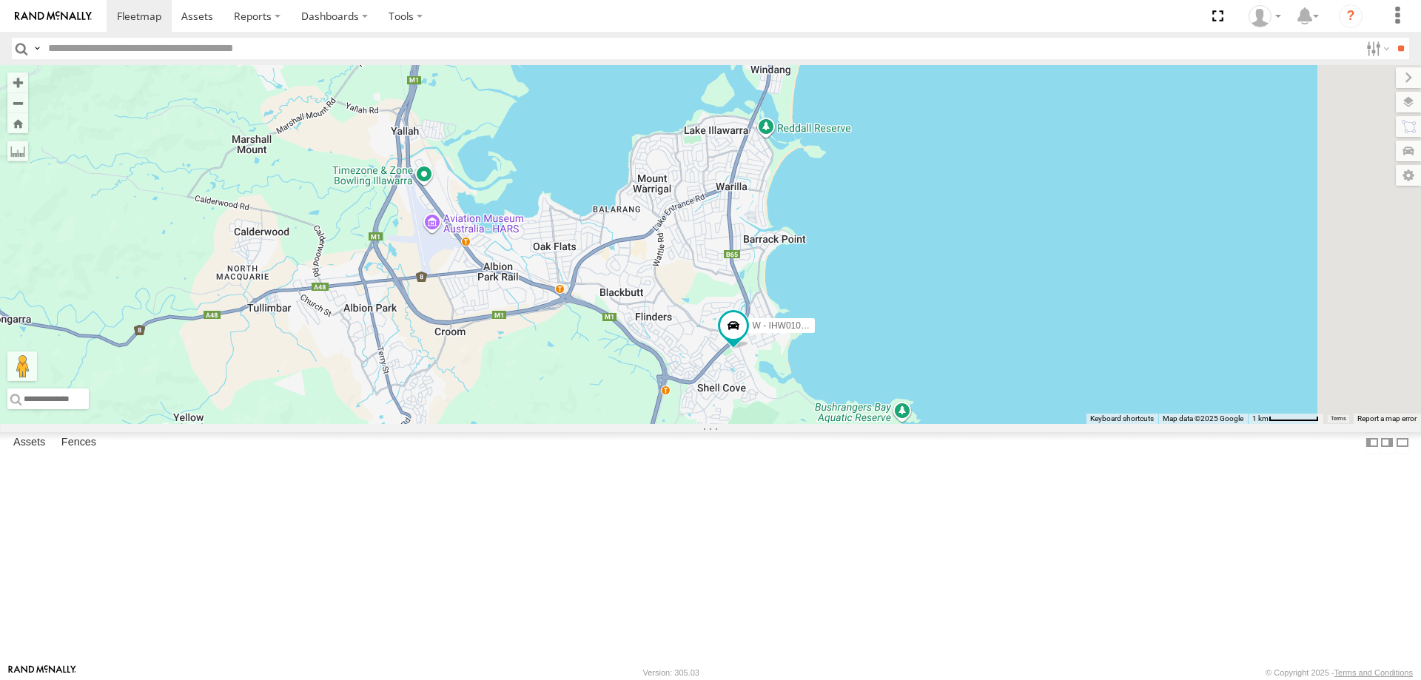
drag, startPoint x: 1070, startPoint y: 350, endPoint x: 1015, endPoint y: 483, distance: 143.6
click at [1015, 424] on div "W - IHW010 - [PERSON_NAME]" at bounding box center [710, 244] width 1421 height 359
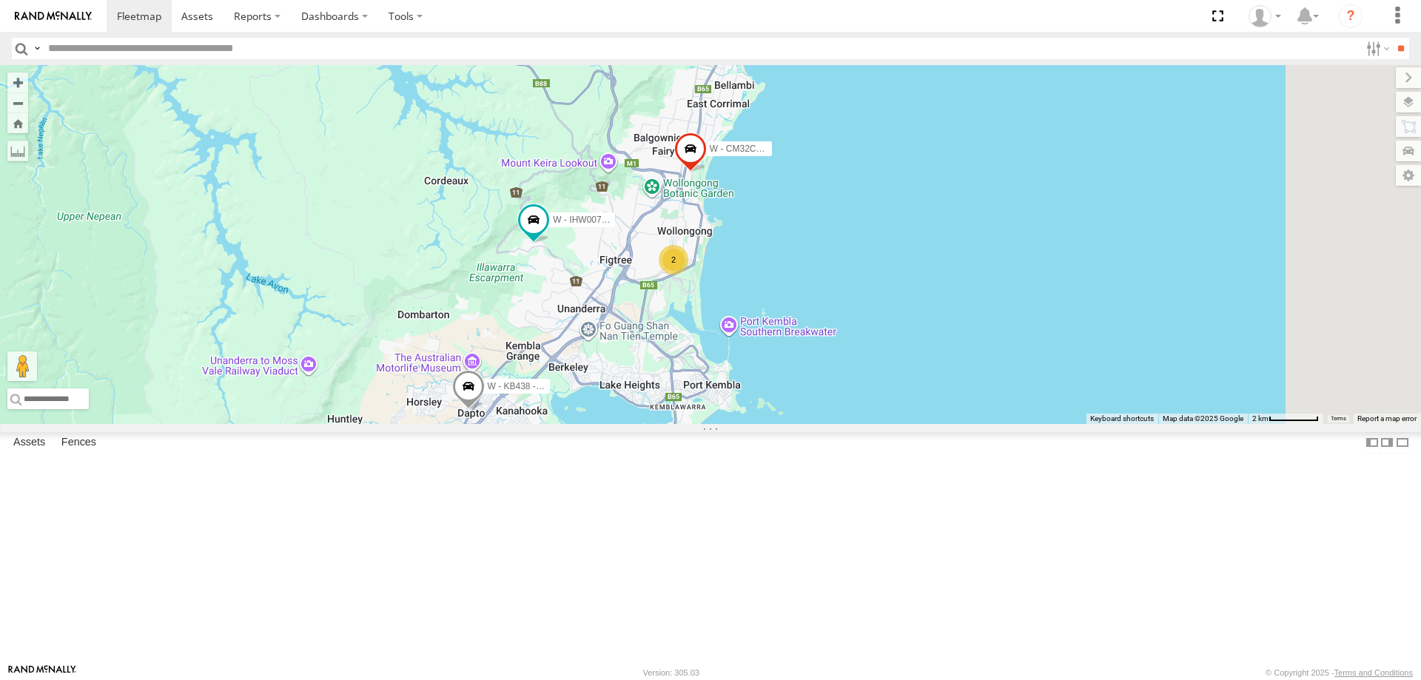
drag, startPoint x: 1068, startPoint y: 400, endPoint x: 961, endPoint y: 270, distance: 168.3
click at [963, 270] on div "W - IHW010 - Scott Carey 2 W - IHW007 - Paul Whatman W - KB438 - Navarone Darja…" at bounding box center [710, 244] width 1421 height 359
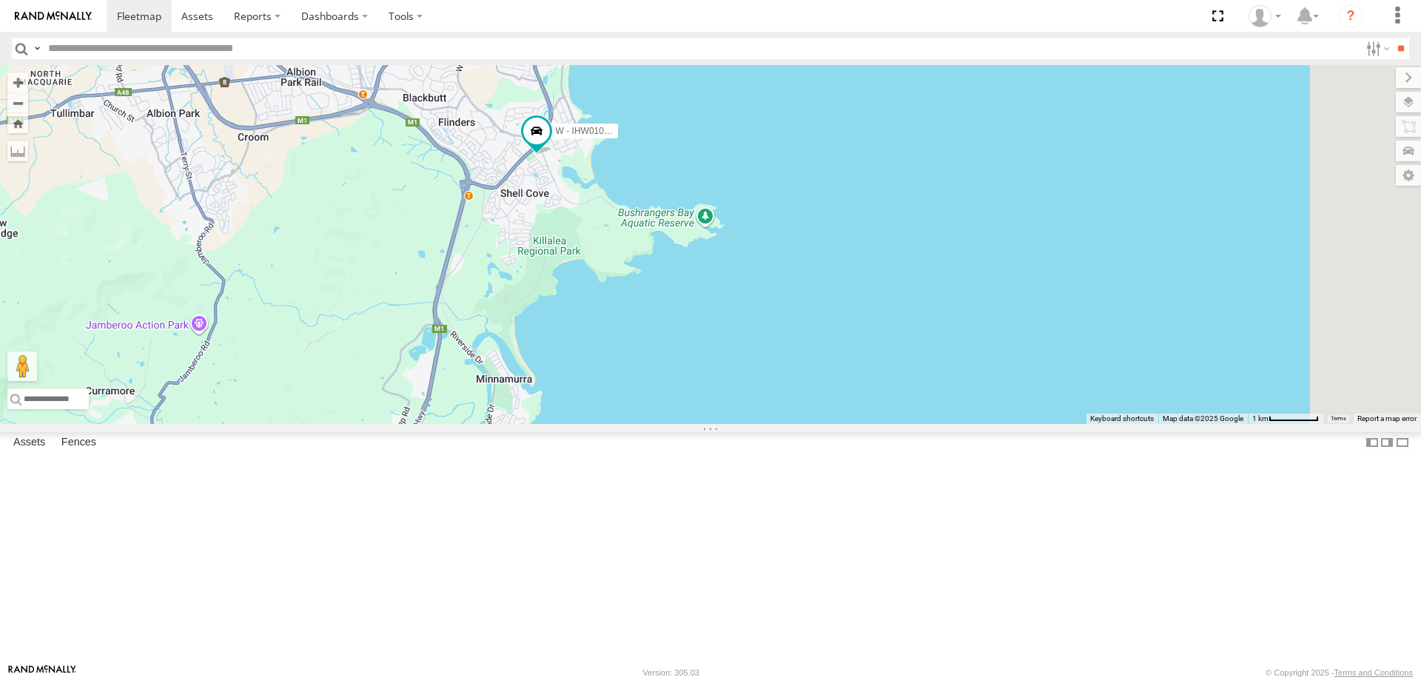
drag, startPoint x: 795, startPoint y: 300, endPoint x: 716, endPoint y: 390, distance: 119.5
click at [757, 417] on div "W - IHW010 - Scott Carey W - IHW007 - Paul Whatman W - KB438 - Navarone Darjani…" at bounding box center [710, 244] width 1421 height 359
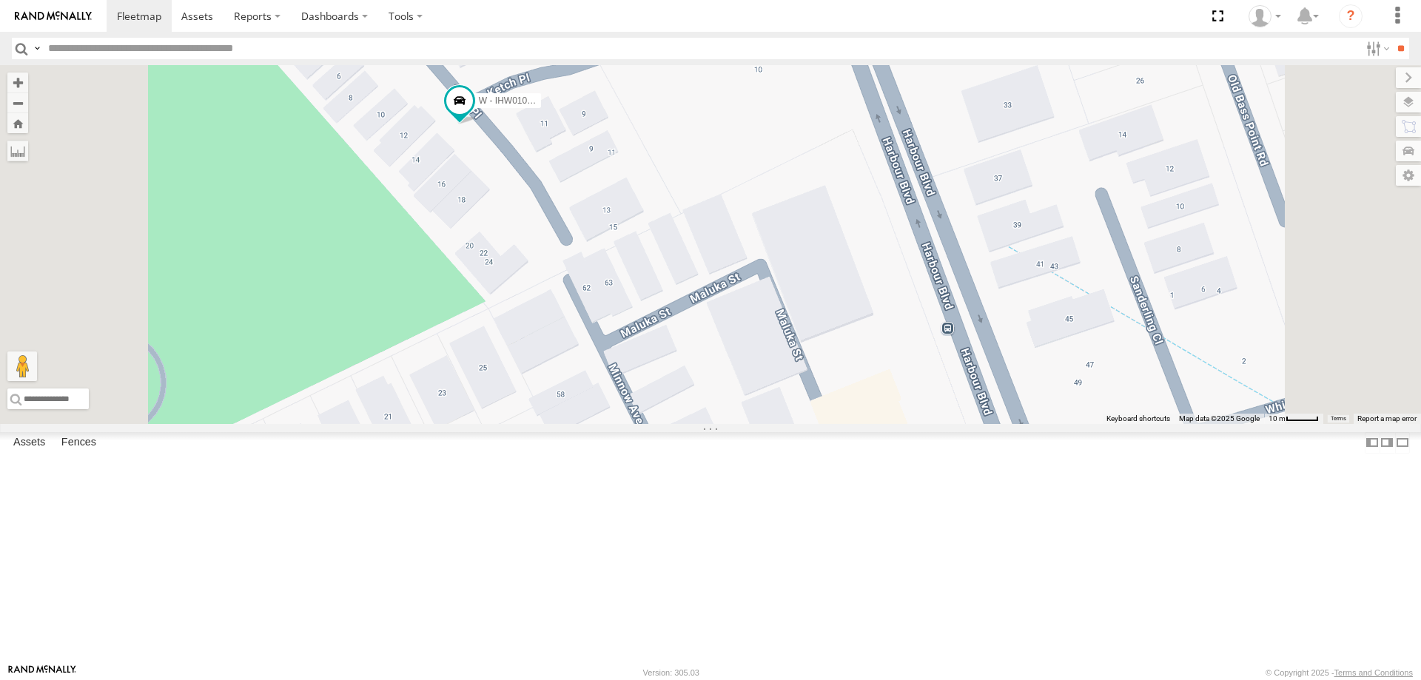
click at [0, 0] on span "Satellite" at bounding box center [0, 0] width 0 height 0
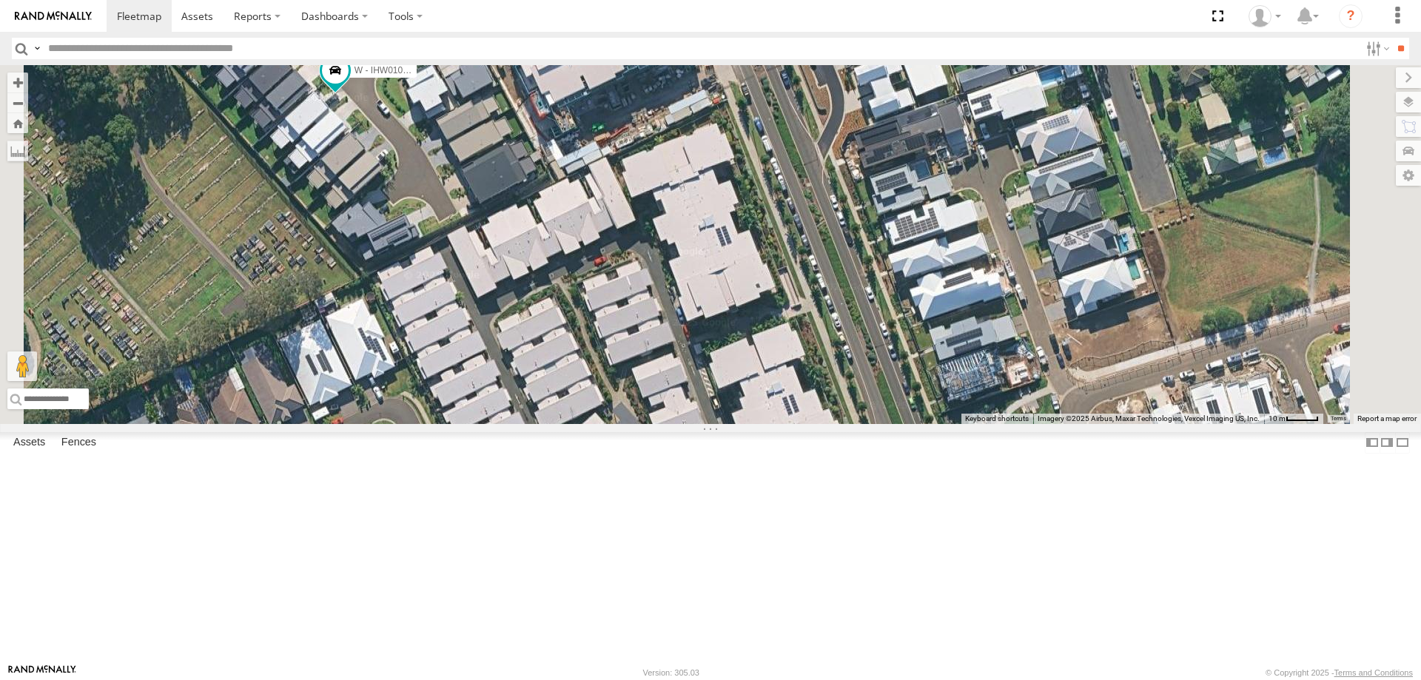
drag, startPoint x: 779, startPoint y: 298, endPoint x: 654, endPoint y: 269, distance: 128.4
click at [654, 268] on div "W - IHW010 - Scott Carey W - IHW007 - Paul Whatman W - KB438 - Navarone Darjani…" at bounding box center [710, 244] width 1421 height 359
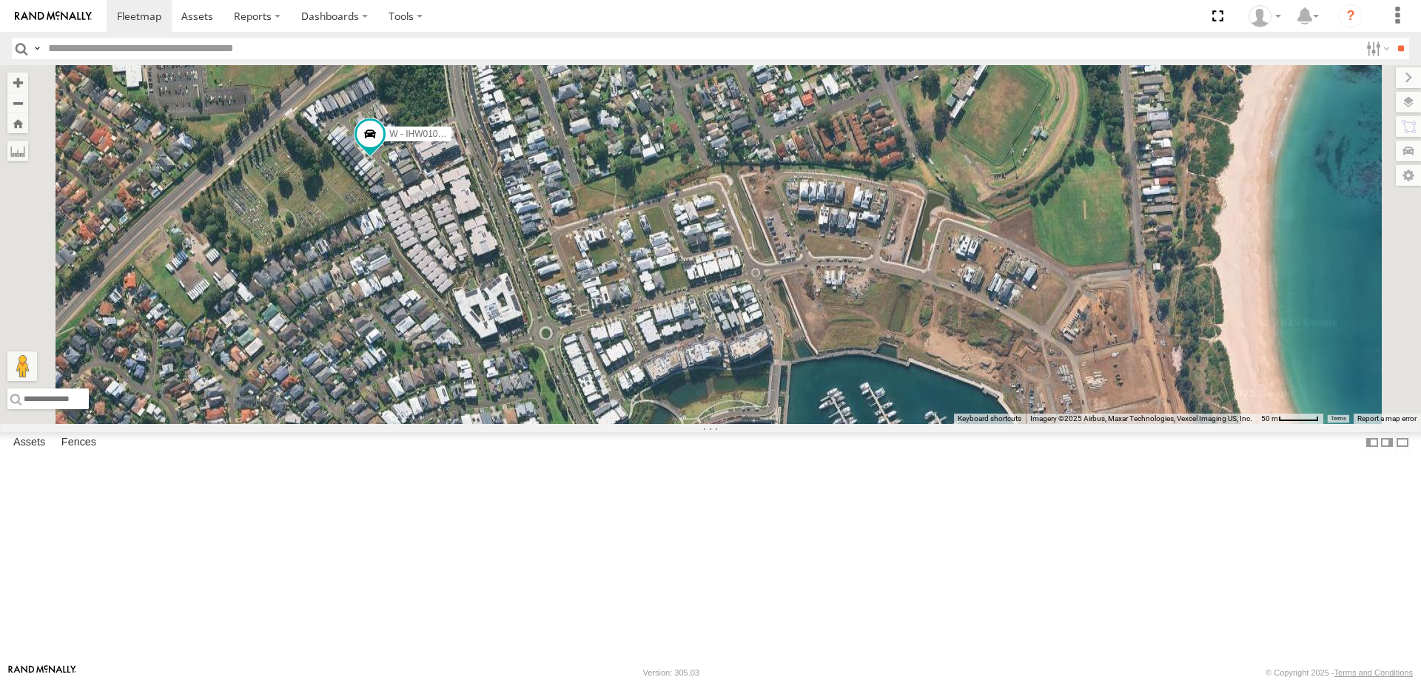
drag, startPoint x: 743, startPoint y: 290, endPoint x: 679, endPoint y: 324, distance: 72.2
click at [679, 315] on div "W - IHW010 - Scott Carey W - IHW007 - Paul Whatman W - KB438 - Navarone Darjani…" at bounding box center [710, 244] width 1421 height 359
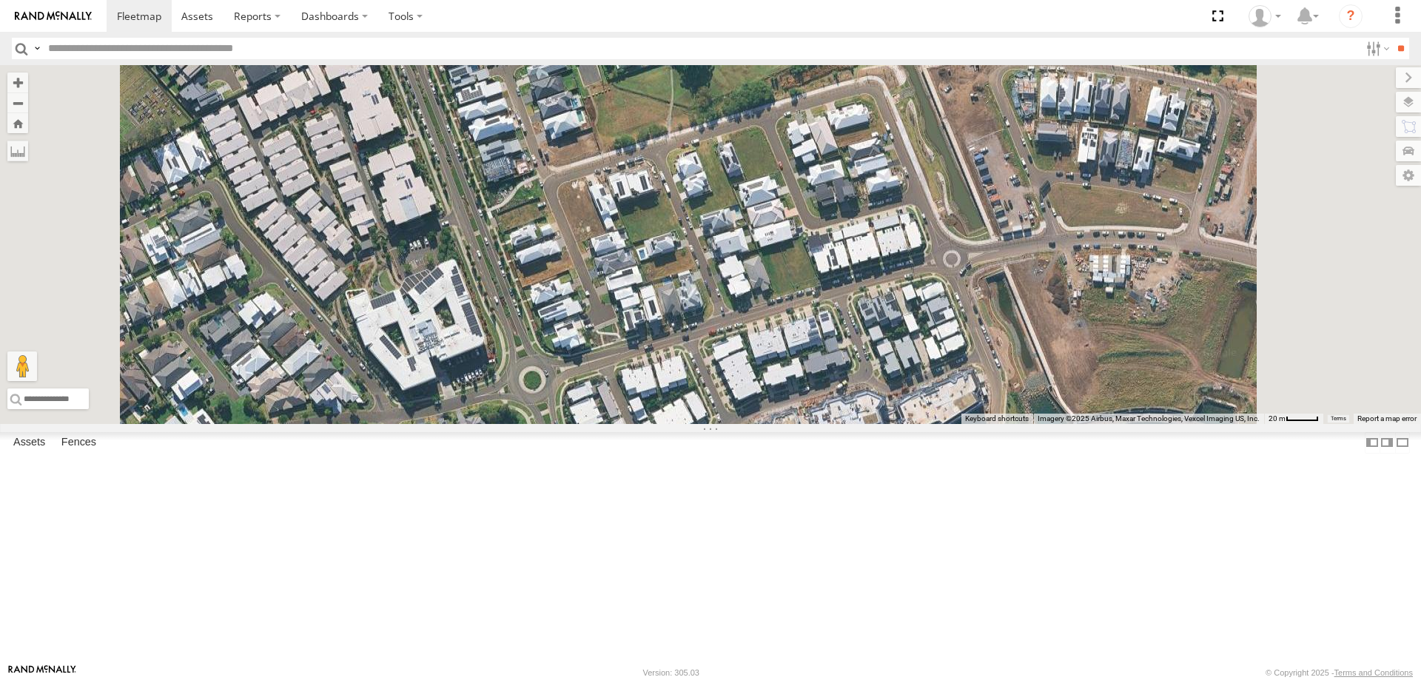
click at [0, 0] on span "Roadmap" at bounding box center [0, 0] width 0 height 0
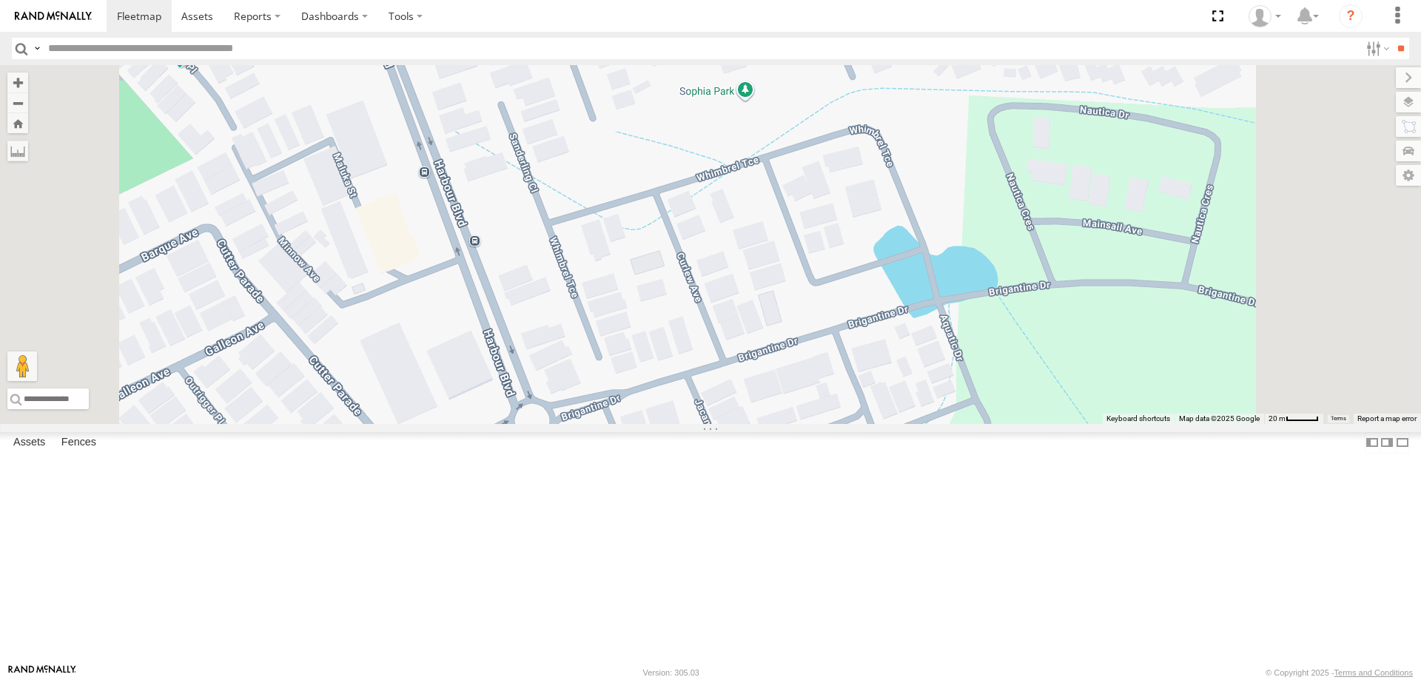
drag, startPoint x: 737, startPoint y: 281, endPoint x: 736, endPoint y: 326, distance: 45.2
click at [736, 326] on div "W - IHW010 - Scott Carey W - IHW007 - Paul Whatman W - KB438 - Navarone Darjani…" at bounding box center [710, 244] width 1421 height 359
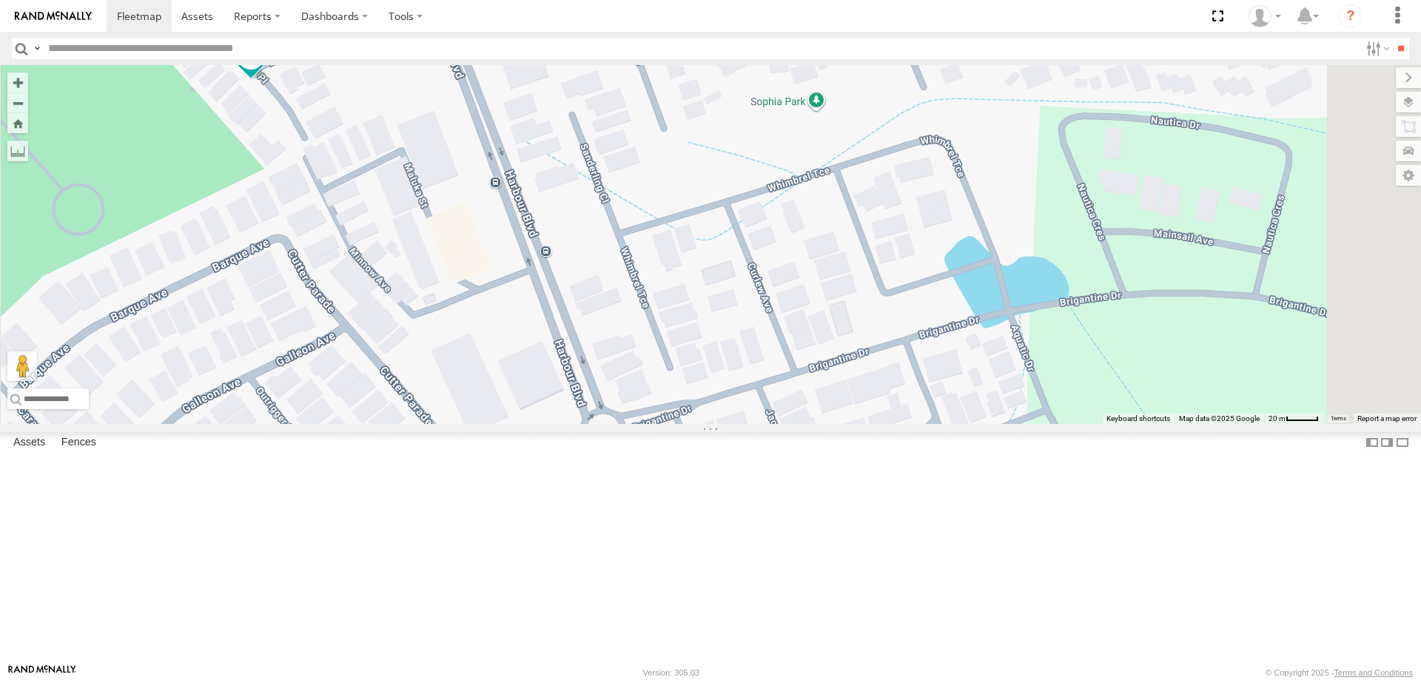
drag, startPoint x: 764, startPoint y: 374, endPoint x: 784, endPoint y: 383, distance: 22.2
click at [784, 383] on div "W - IHW010 - Scott Carey W - IHW007 - Paul Whatman W - KB438 - Navarone Darjani…" at bounding box center [710, 244] width 1421 height 359
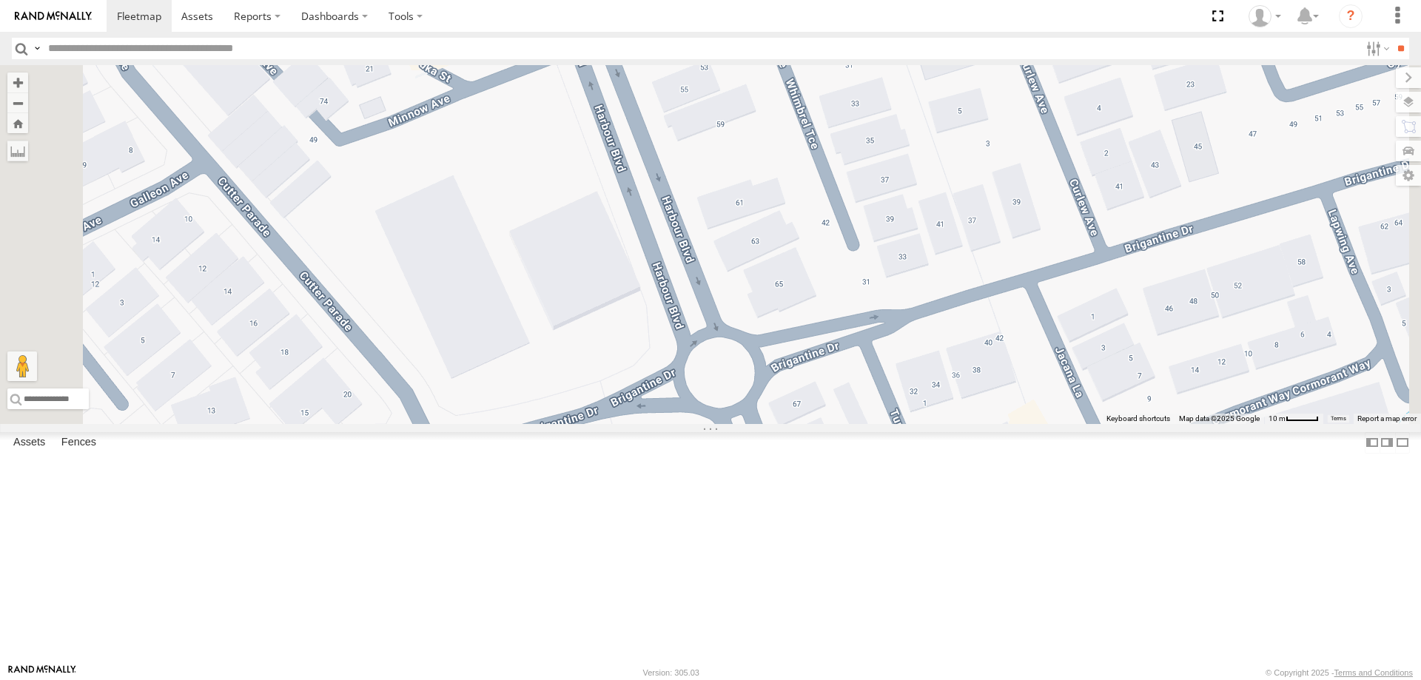
click at [0, 0] on span "Satellite" at bounding box center [0, 0] width 0 height 0
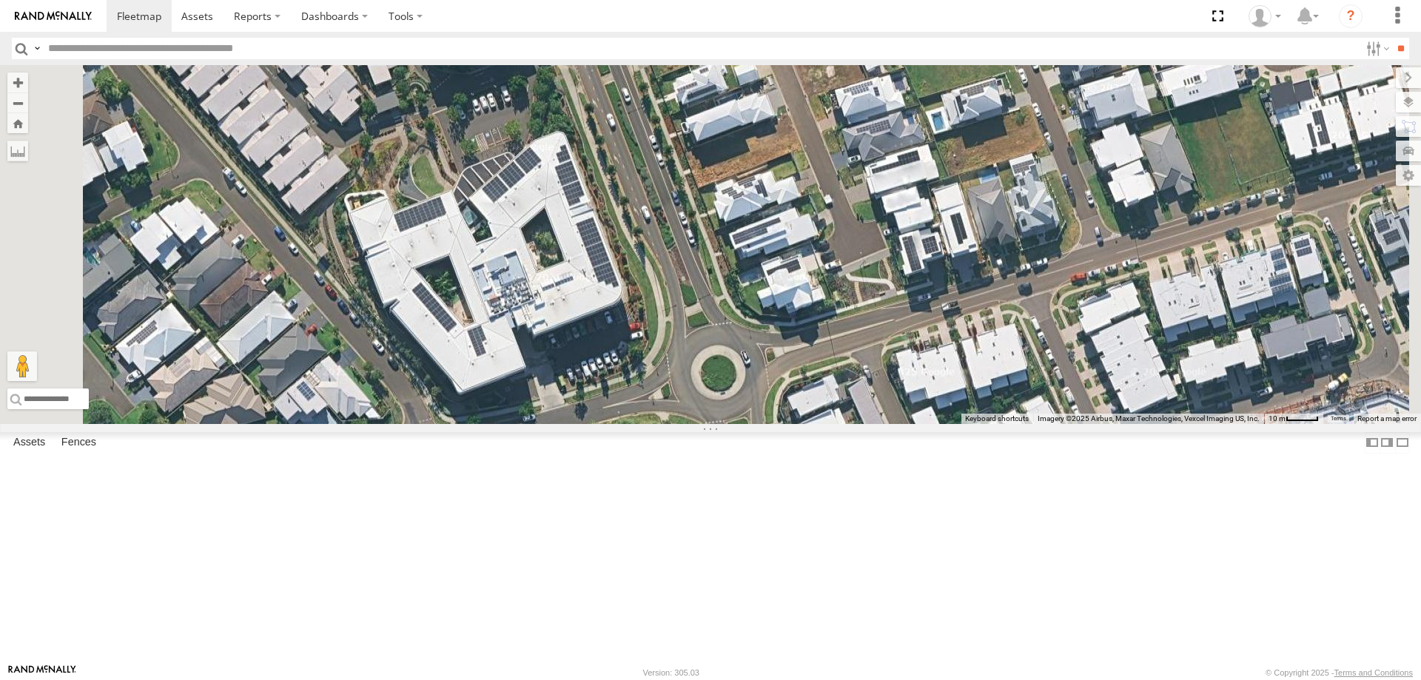
click at [0, 0] on span "Roadmap" at bounding box center [0, 0] width 0 height 0
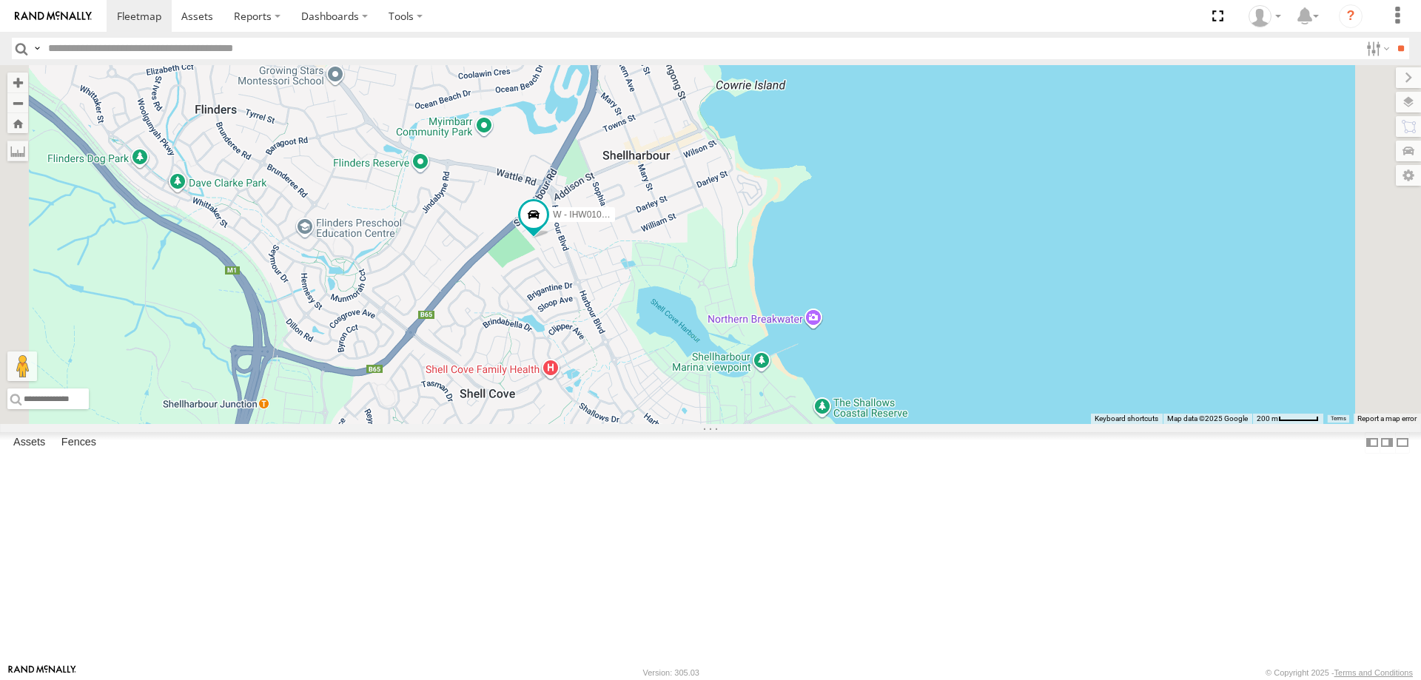
drag, startPoint x: 985, startPoint y: 451, endPoint x: 867, endPoint y: 368, distance: 143.9
click at [867, 368] on div "W - IHW010 - Scott Carey W - IHW007 - Paul Whatman W - KB438 - Navarone Darjani…" at bounding box center [710, 244] width 1421 height 359
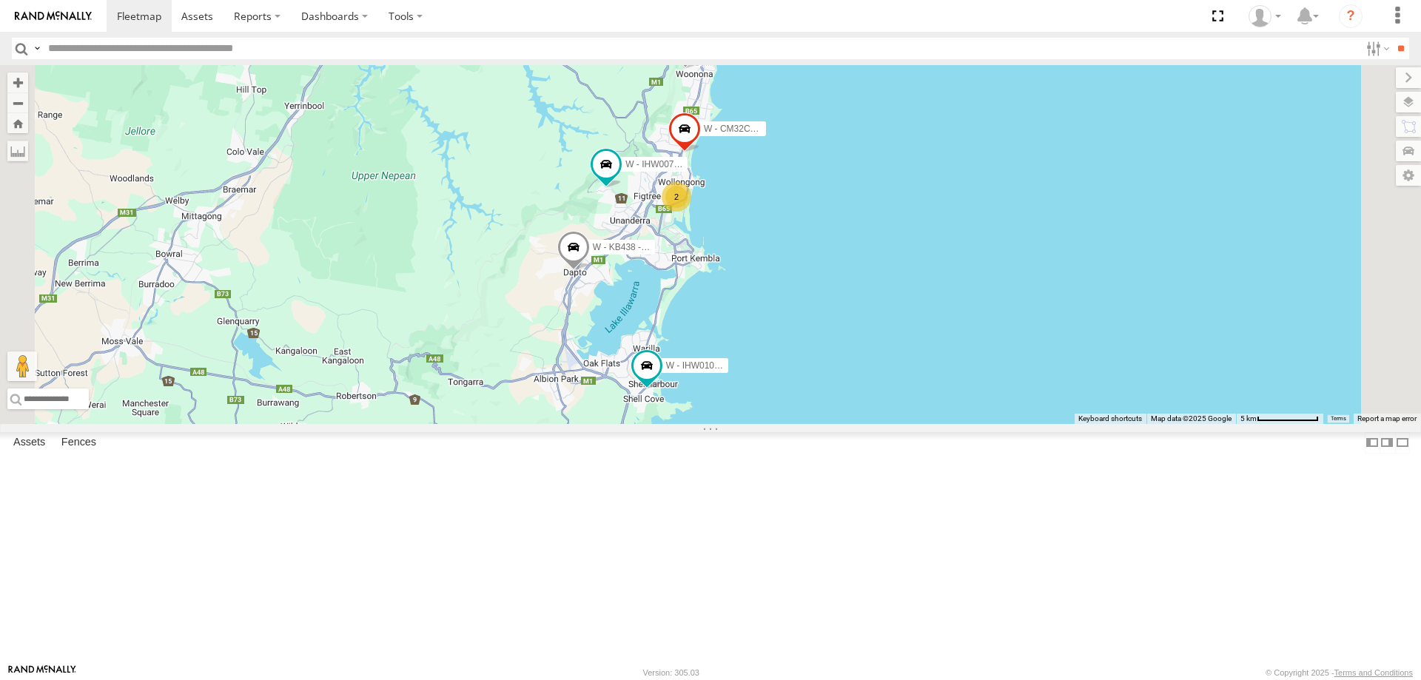
drag, startPoint x: 976, startPoint y: 270, endPoint x: 968, endPoint y: 396, distance: 126.1
click at [968, 396] on div "W - IHW010 - Scott Carey W - IHW007 - Paul Whatman W - KB438 - Navarone Darjani…" at bounding box center [710, 244] width 1421 height 359
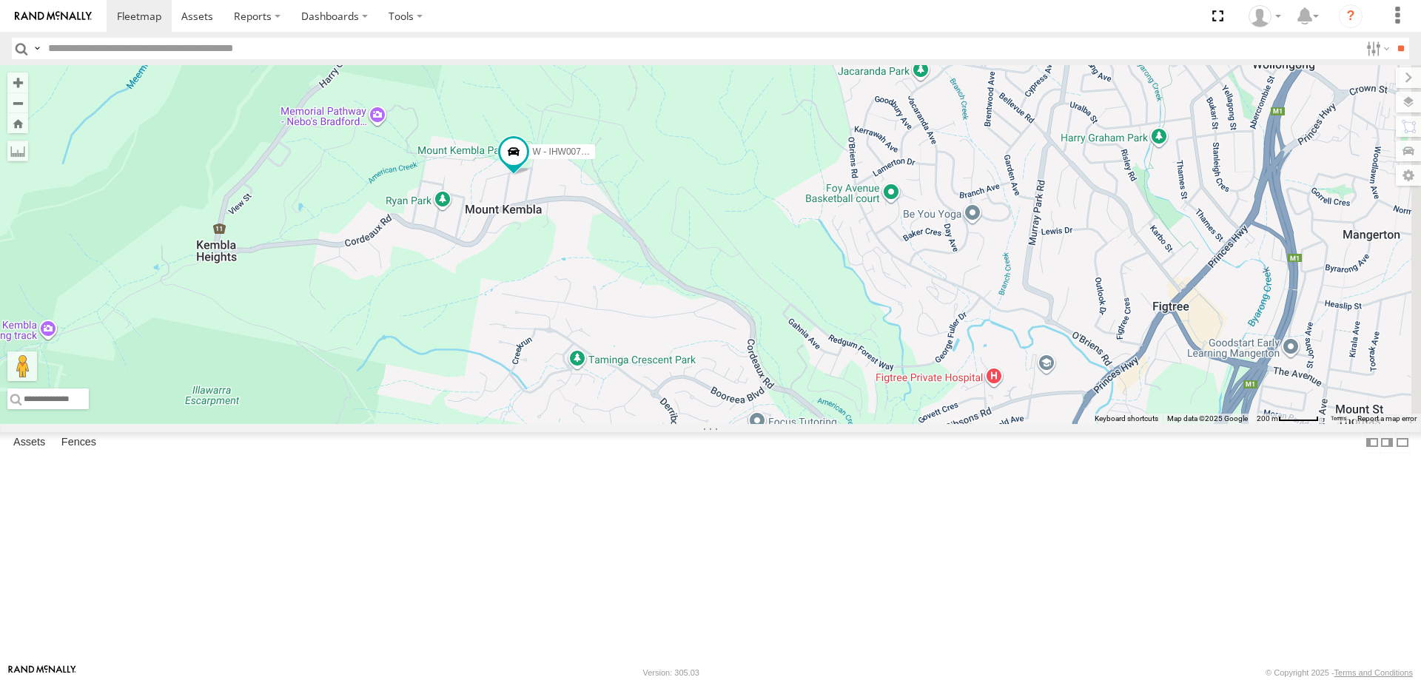
drag, startPoint x: 987, startPoint y: 417, endPoint x: 839, endPoint y: 311, distance: 183.0
click at [841, 314] on div "W - IHW010 - Scott Carey W - IHW007 - Paul Whatman W - KB438 - Navarone Darjani…" at bounding box center [710, 244] width 1421 height 359
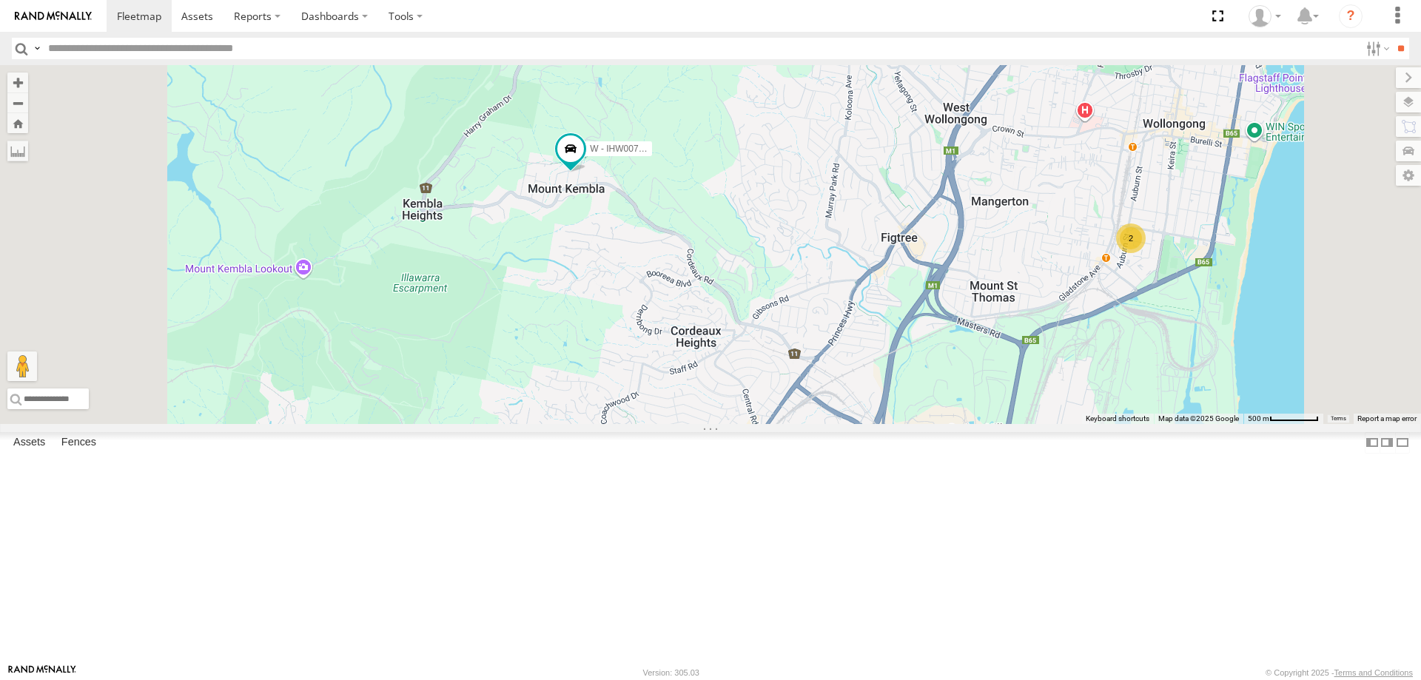
drag, startPoint x: 1054, startPoint y: 406, endPoint x: 880, endPoint y: 309, distance: 198.8
click at [885, 309] on div "W - IHW010 - Scott Carey W - IHW007 - Paul Whatman W - KB438 - Navarone Darjani…" at bounding box center [710, 244] width 1421 height 359
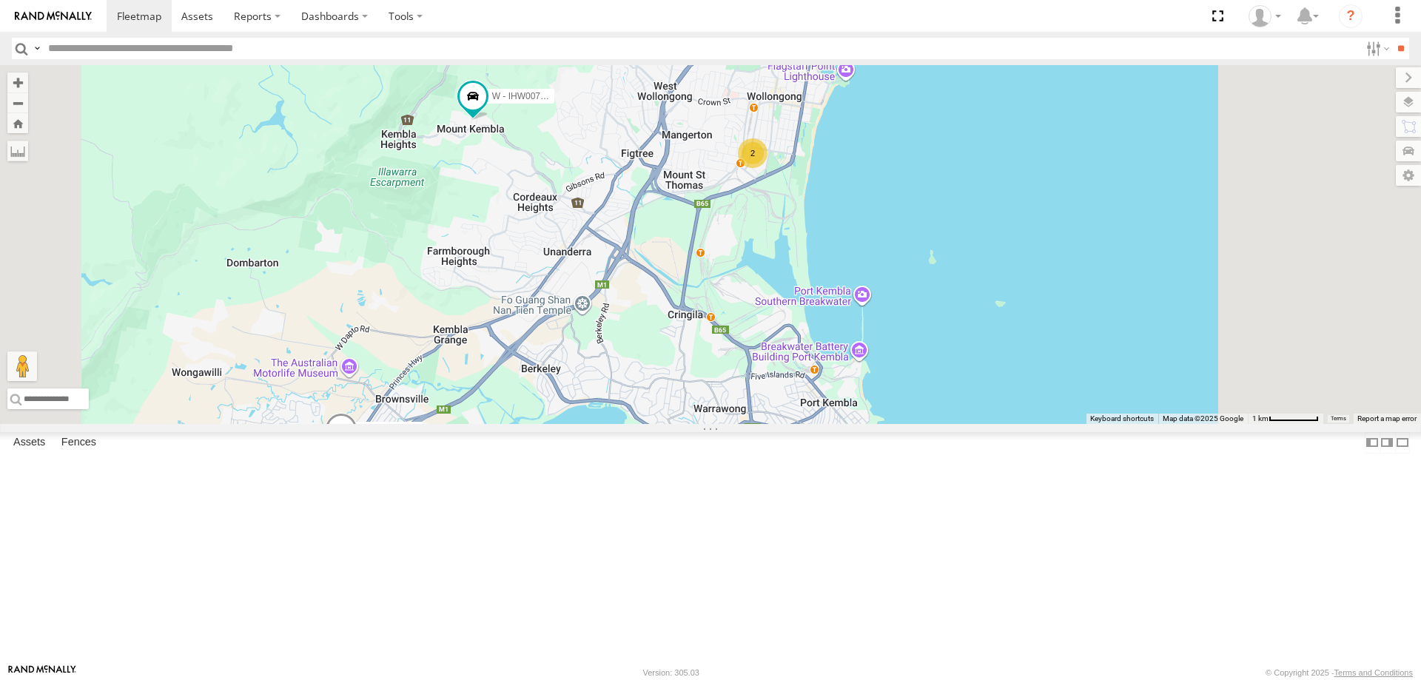
drag, startPoint x: 1112, startPoint y: 315, endPoint x: 1019, endPoint y: 364, distance: 105.0
click at [1019, 364] on div "W - IHW010 - Scott Carey W - IHW007 - Paul Whatman W - KB438 - Navarone Darjani…" at bounding box center [710, 244] width 1421 height 359
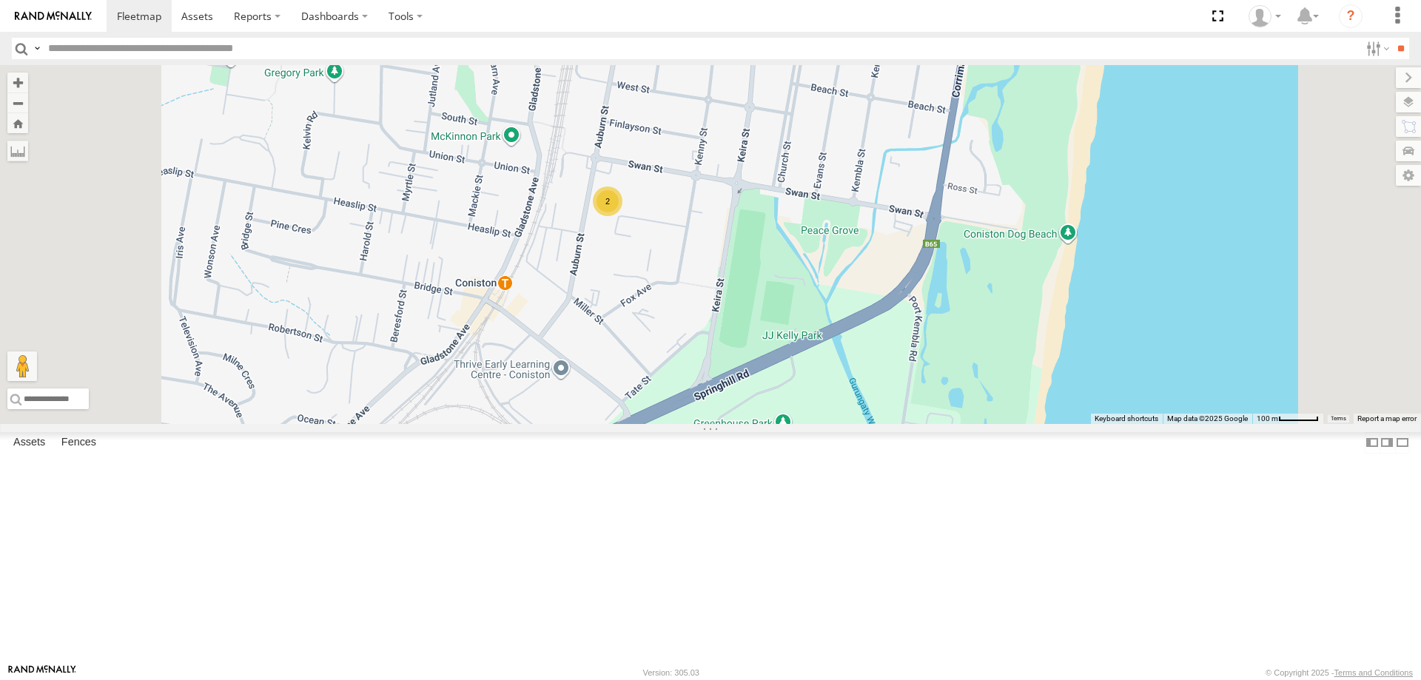
click at [622, 216] on div "2" at bounding box center [608, 202] width 30 height 30
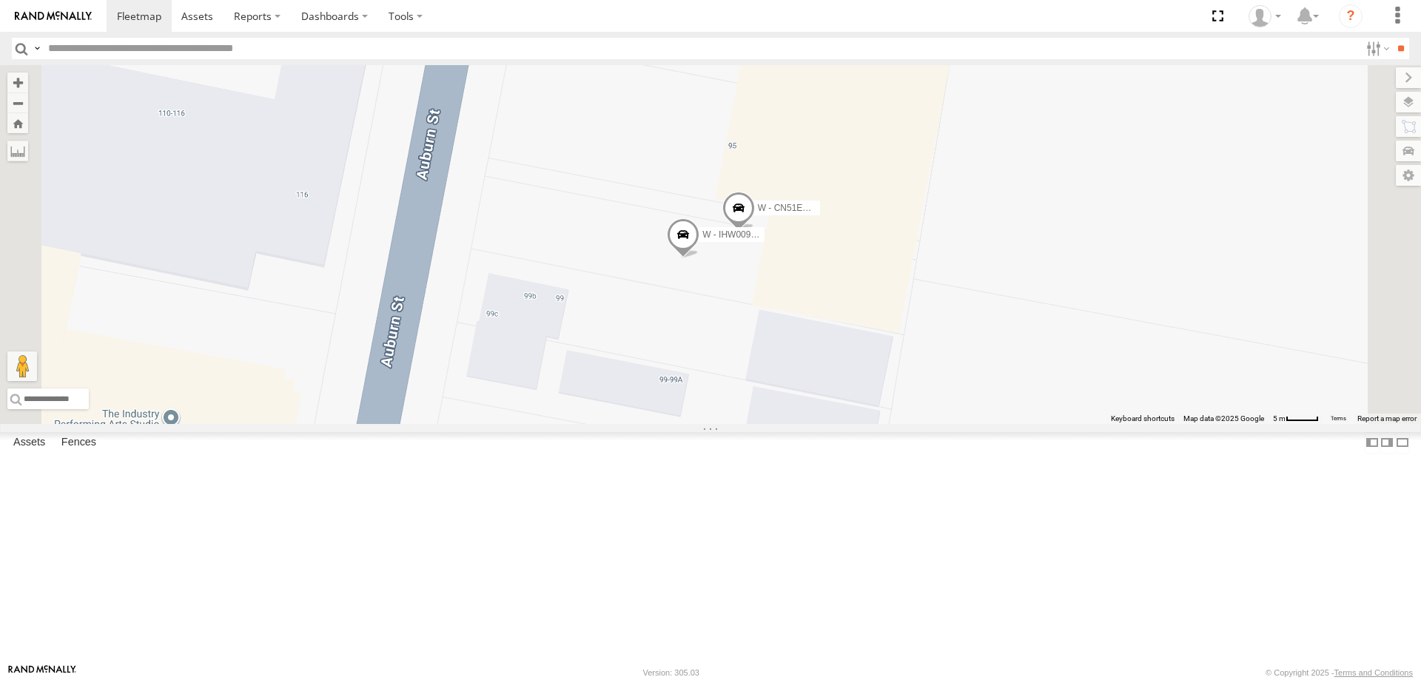
click at [755, 231] on span at bounding box center [738, 211] width 33 height 40
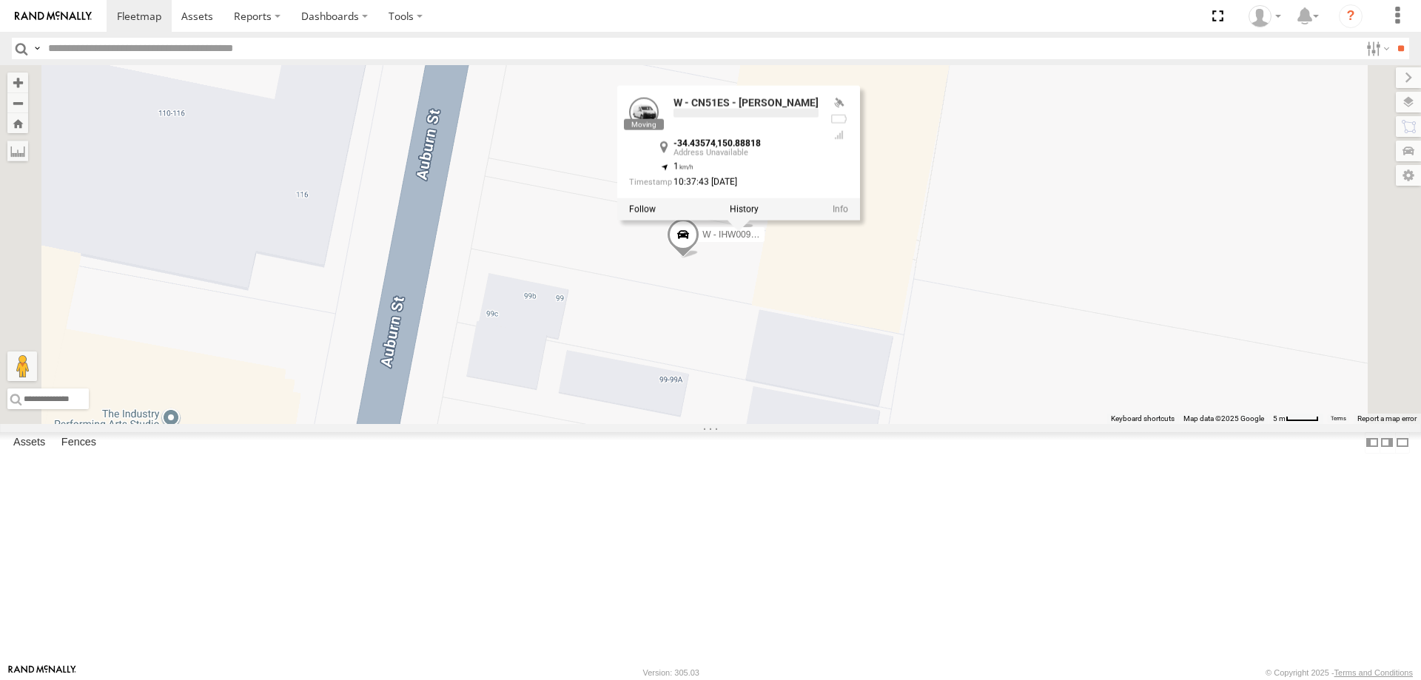
click at [699, 258] on span at bounding box center [683, 238] width 33 height 40
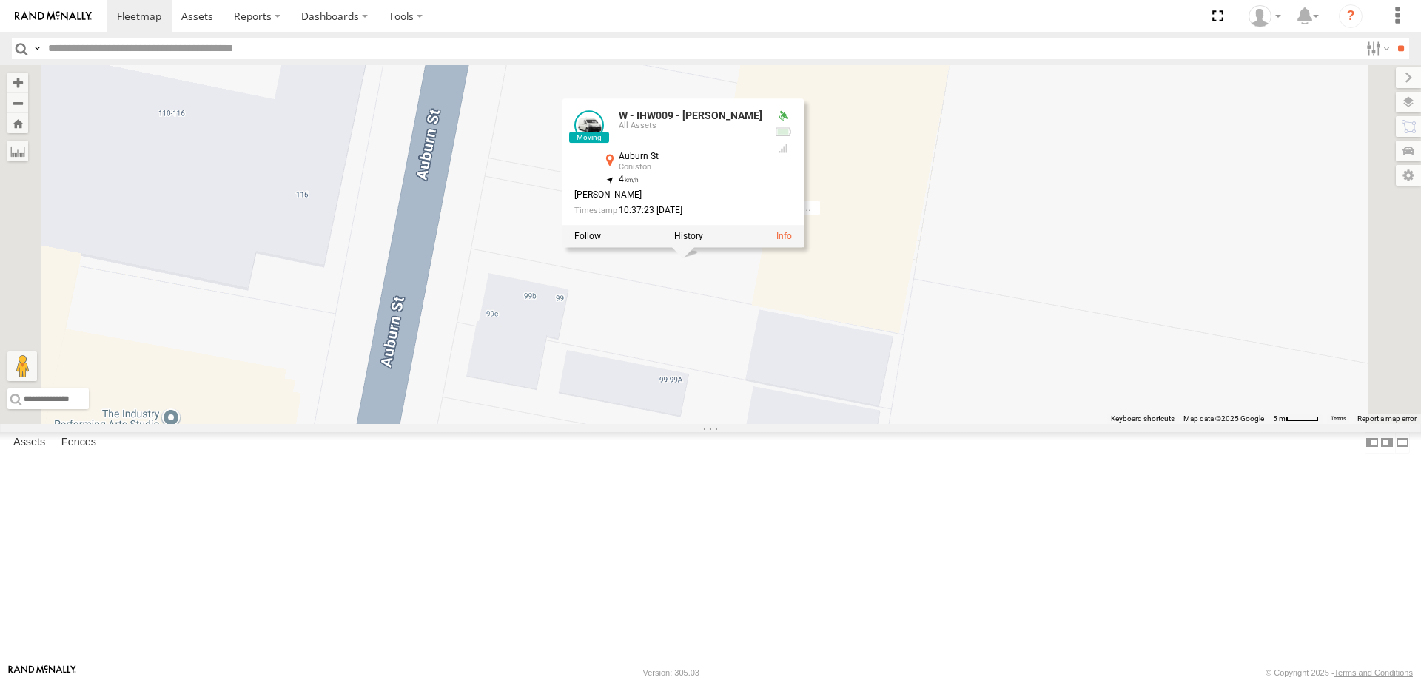
drag, startPoint x: 1113, startPoint y: 437, endPoint x: 1019, endPoint y: 417, distance: 96.3
click at [1077, 424] on div "W - IHW010 - Scott Carey W - IHW007 - Paul Whatman W - KB438 - Navarone Darjani…" at bounding box center [710, 244] width 1421 height 359
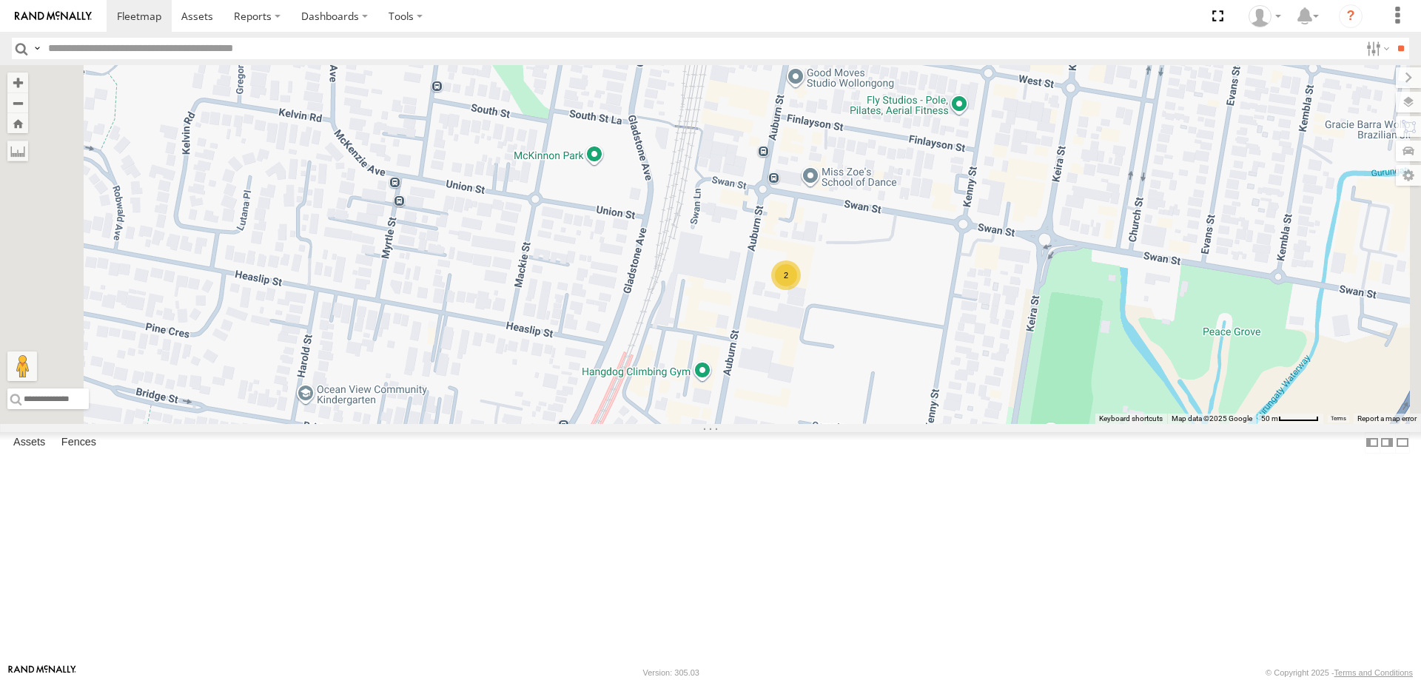
drag, startPoint x: 1278, startPoint y: 418, endPoint x: 1175, endPoint y: 400, distance: 105.1
click at [0, 0] on div "Basemaps Roadmap Terrain Satellite Satellite + Roadmap" at bounding box center [0, 0] width 0 height 0
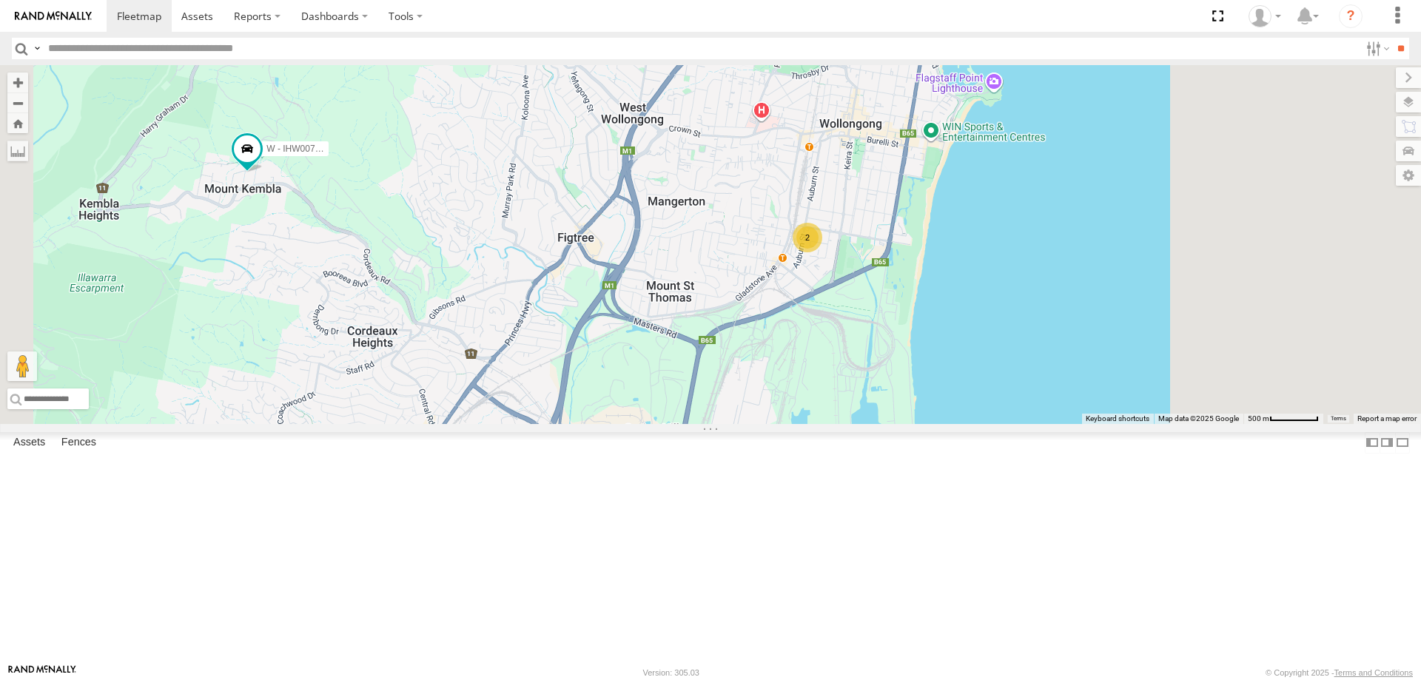
drag, startPoint x: 1186, startPoint y: 407, endPoint x: 971, endPoint y: 335, distance: 226.3
click at [971, 335] on div "W - IHW010 - Scott Carey W - IHW007 - Paul Whatman W - KB438 - Navarone Darjani…" at bounding box center [710, 244] width 1421 height 359
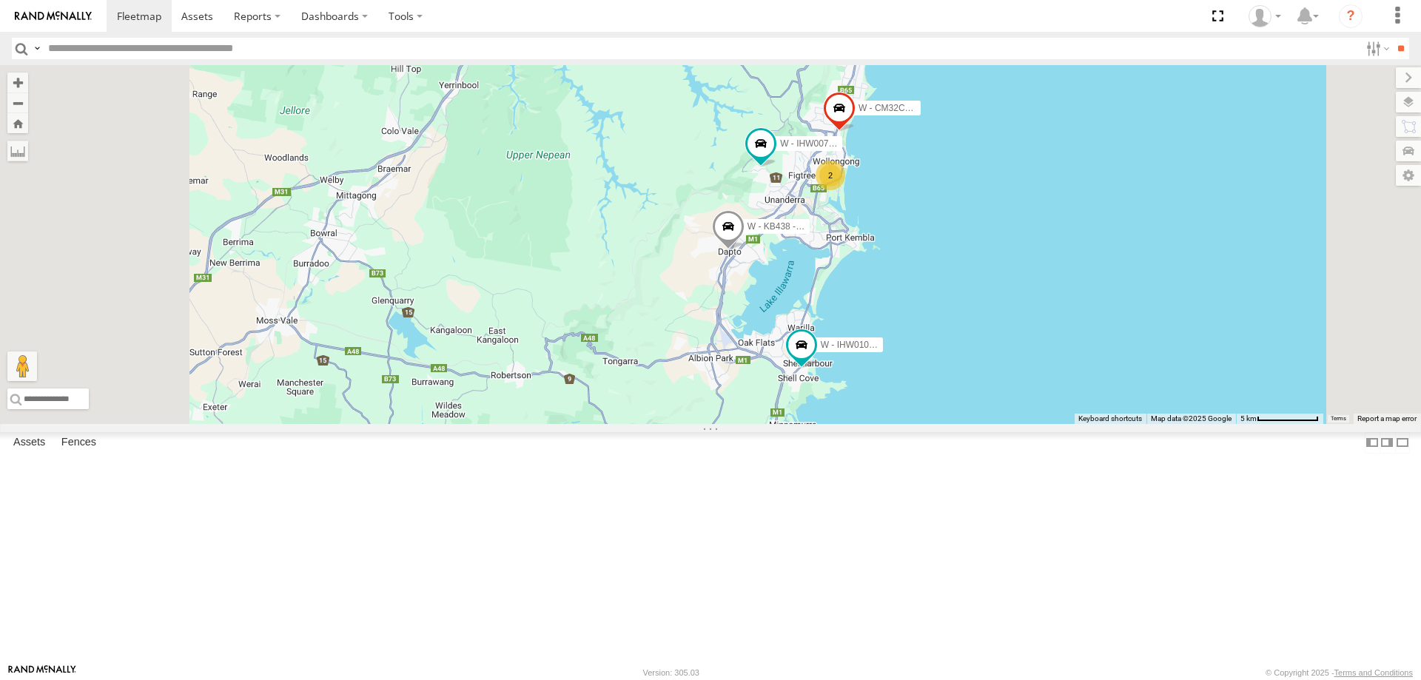
drag, startPoint x: 1143, startPoint y: 369, endPoint x: 1150, endPoint y: 346, distance: 23.2
click at [1150, 346] on div "W - IHW010 - Scott Carey W - IHW007 - Paul Whatman W - KB438 - Navarone Darjani…" at bounding box center [710, 244] width 1421 height 359
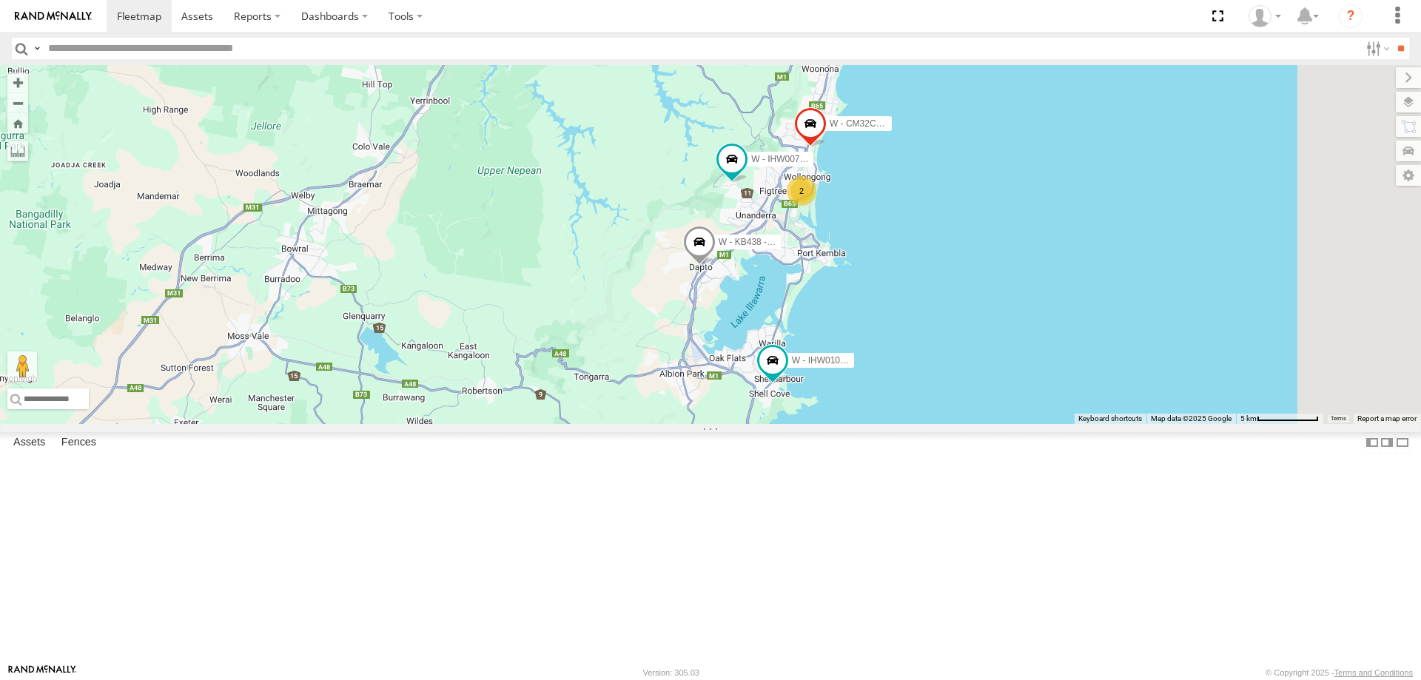
drag, startPoint x: 1106, startPoint y: 325, endPoint x: 1066, endPoint y: 377, distance: 65.4
click at [1066, 377] on div "W - IHW010 - Scott Carey W - IHW007 - Paul Whatman W - KB438 - Navarone Darjani…" at bounding box center [710, 244] width 1421 height 359
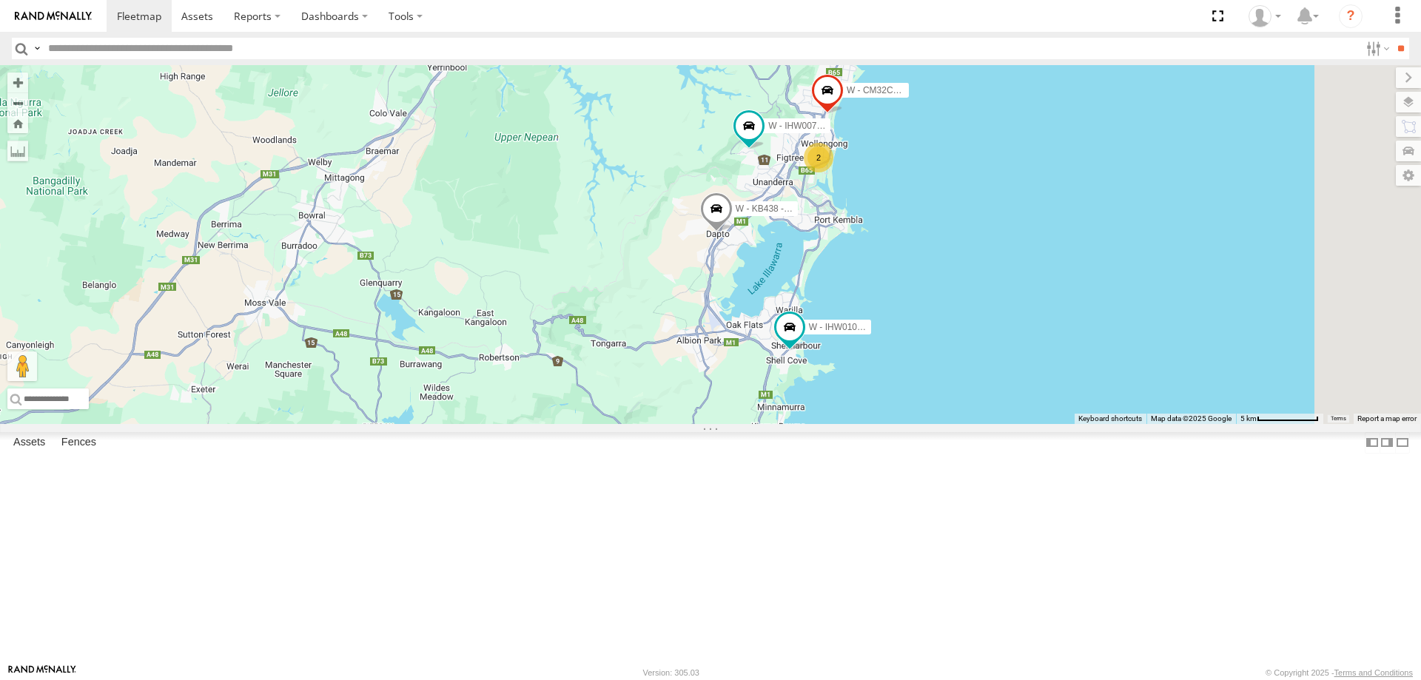
drag, startPoint x: 1121, startPoint y: 185, endPoint x: 1077, endPoint y: 249, distance: 77.8
click at [1077, 249] on div "W - IHW007 - Paul Whatman W - ADS247 - Nassir Hull W - KB438 - Navarone Darjani…" at bounding box center [710, 244] width 1421 height 359
